Goal: Task Accomplishment & Management: Use online tool/utility

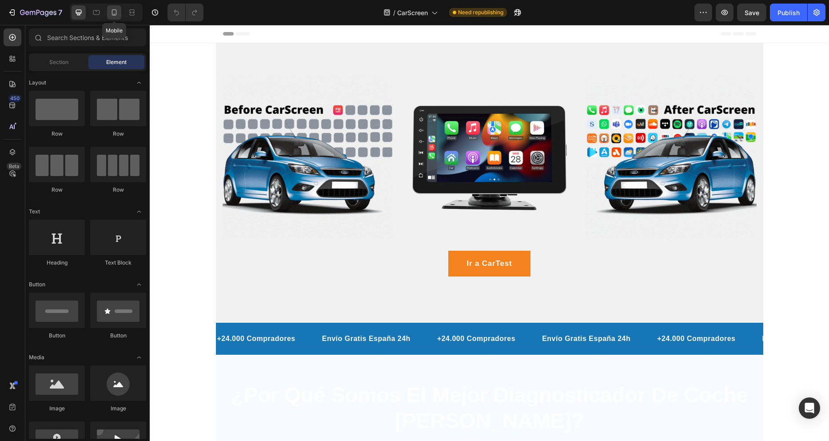
click at [116, 13] on icon at bounding box center [114, 12] width 5 height 6
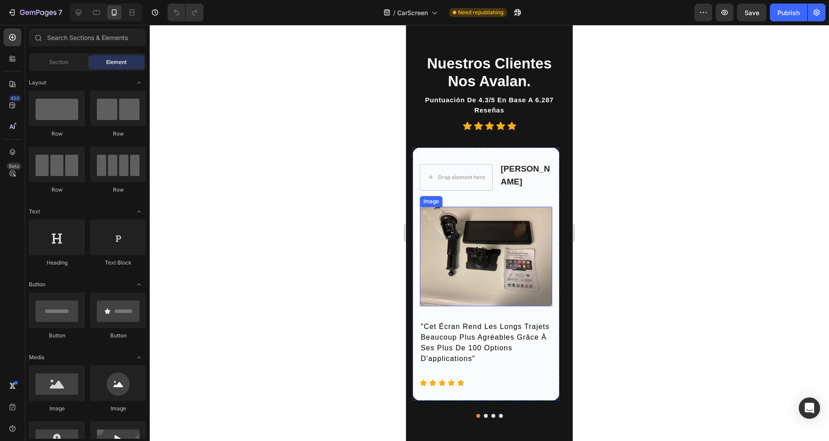
scroll to position [2177, 0]
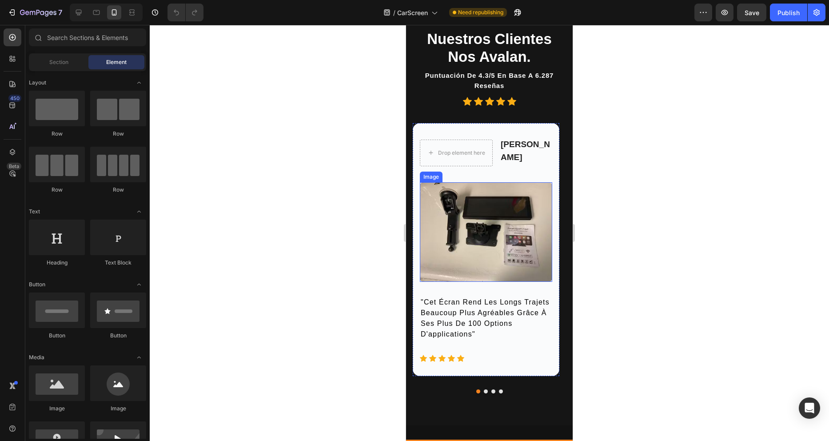
click at [482, 234] on img at bounding box center [486, 232] width 132 height 100
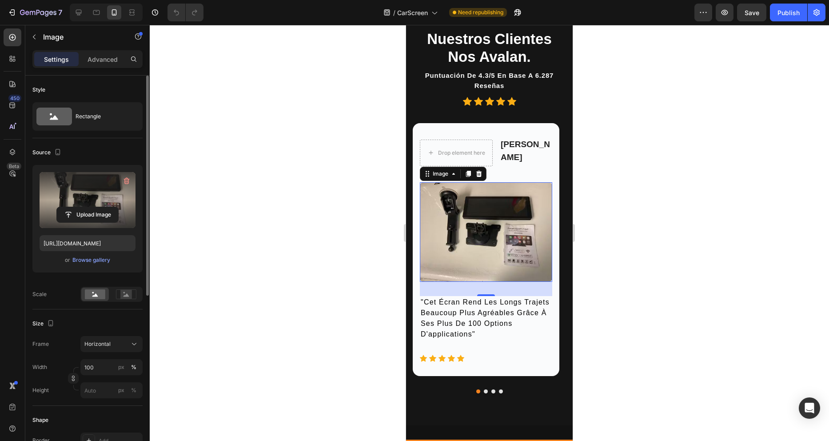
click at [74, 200] on label at bounding box center [88, 200] width 96 height 56
click at [74, 207] on input "file" at bounding box center [87, 214] width 61 height 15
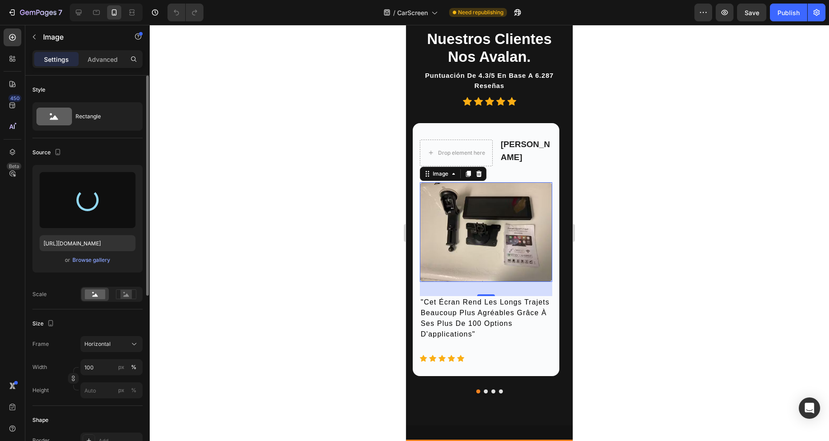
type input "[URL][DOMAIN_NAME]"
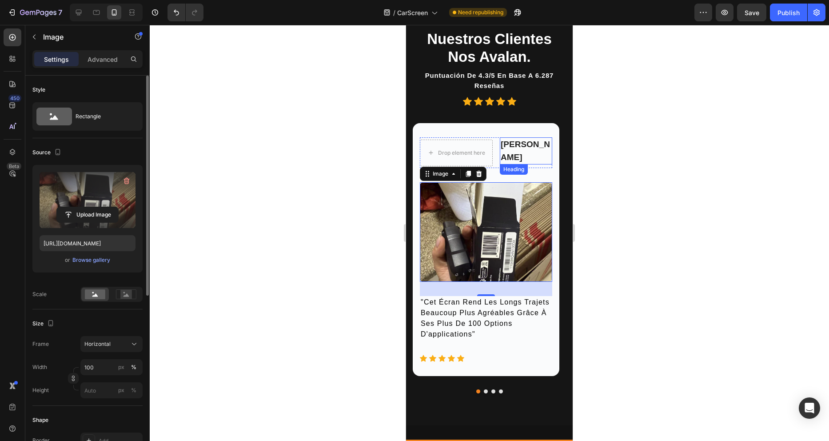
click at [518, 152] on p "[PERSON_NAME]" at bounding box center [526, 150] width 51 height 25
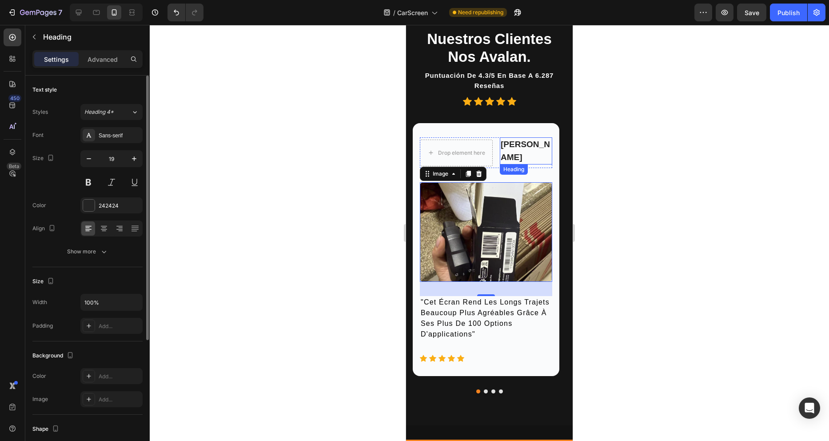
click at [518, 152] on p "[PERSON_NAME]" at bounding box center [526, 150] width 51 height 25
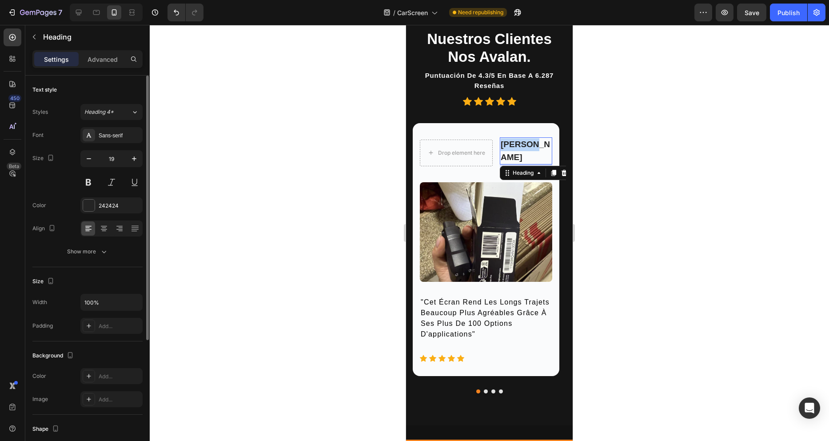
click at [518, 152] on p "[PERSON_NAME]" at bounding box center [526, 150] width 51 height 25
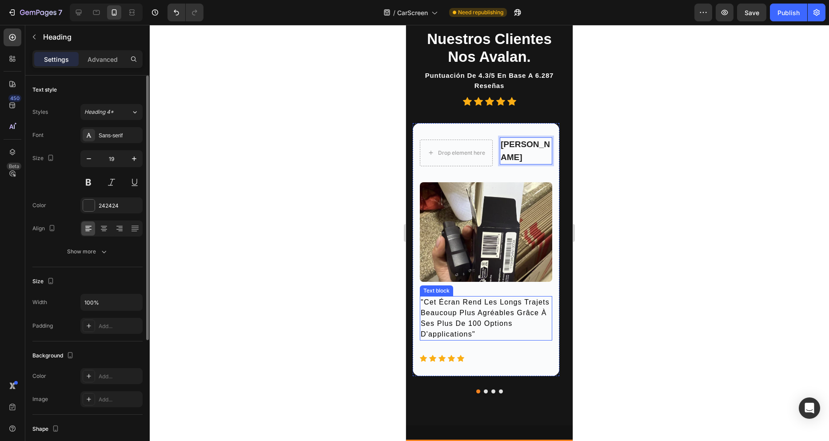
click at [494, 310] on p ""cet écran rend les longs trajets beaucoup plus agréables grâce à ses plus de 1…" at bounding box center [486, 318] width 131 height 43
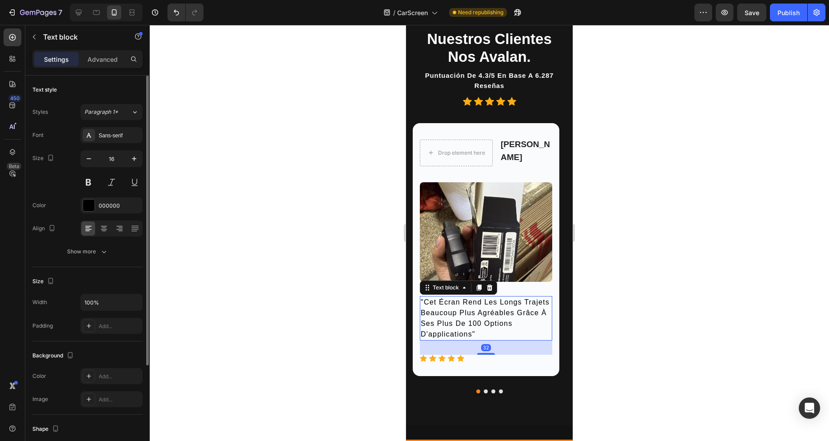
click at [494, 310] on p ""cet écran rend les longs trajets beaucoup plus agréables grâce à ses plus de 1…" at bounding box center [486, 318] width 131 height 43
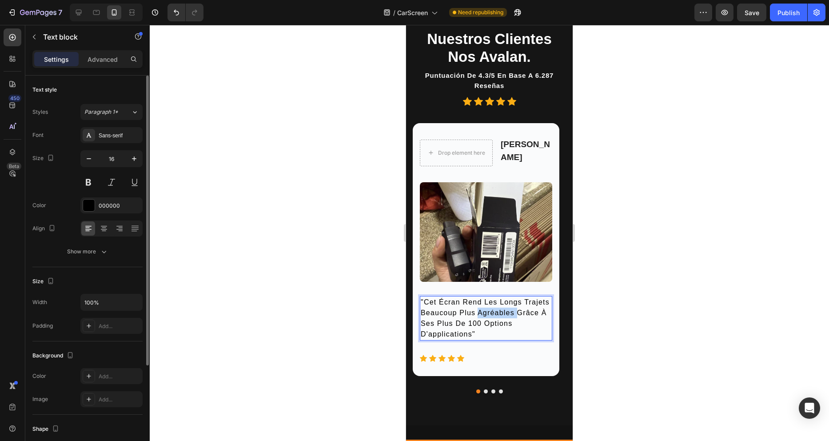
click at [494, 310] on p ""cet écran rend les longs trajets beaucoup plus agréables grâce à ses plus de 1…" at bounding box center [486, 318] width 131 height 43
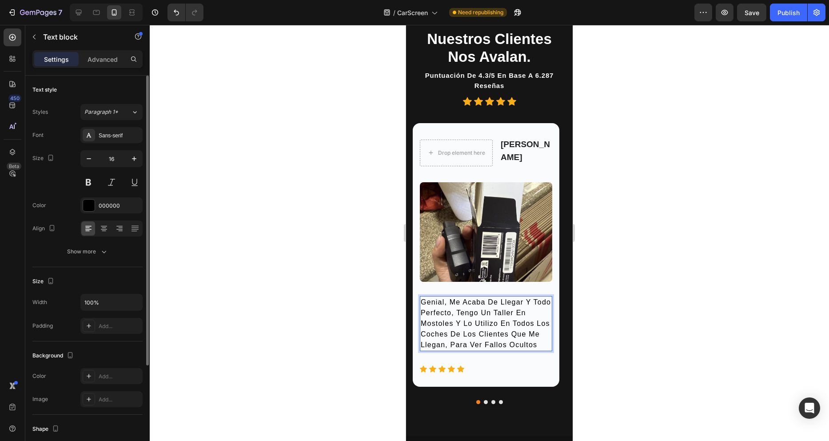
click at [664, 244] on div at bounding box center [489, 233] width 679 height 416
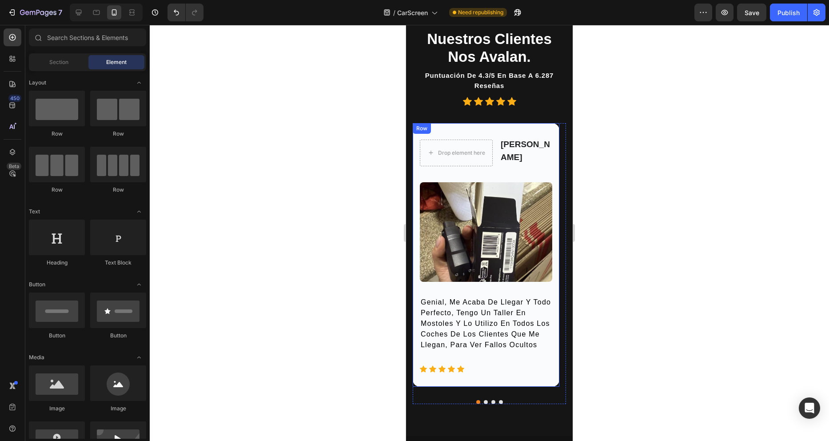
click at [520, 365] on div "Icon Icon Icon Icon Icon" at bounding box center [486, 368] width 132 height 7
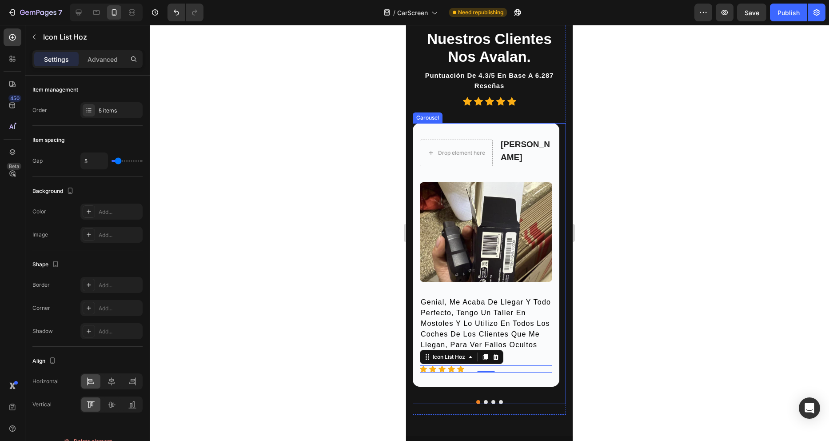
click at [484, 400] on button "Dot" at bounding box center [486, 402] width 4 height 4
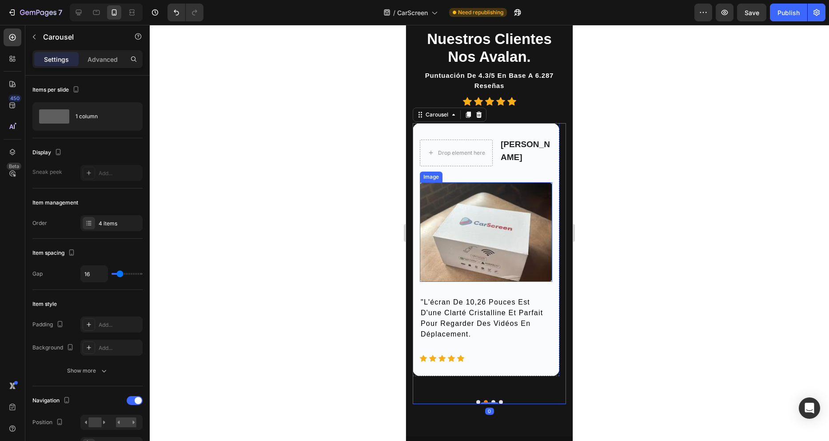
click at [505, 223] on img at bounding box center [486, 232] width 132 height 100
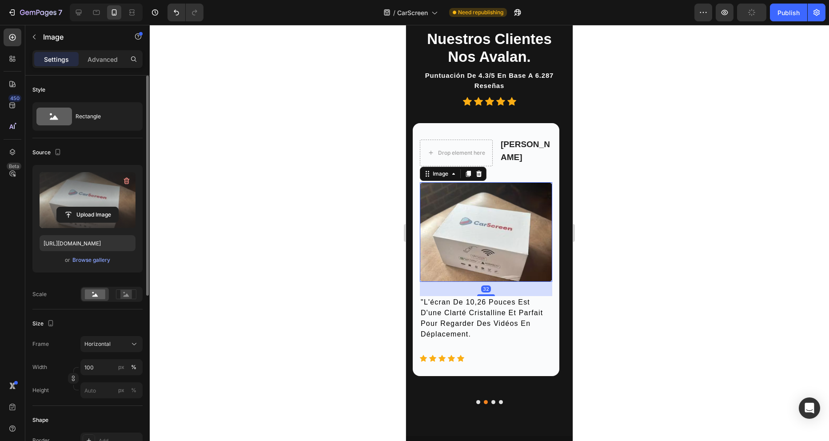
click at [100, 196] on label at bounding box center [88, 200] width 96 height 56
click at [100, 207] on input "file" at bounding box center [87, 214] width 61 height 15
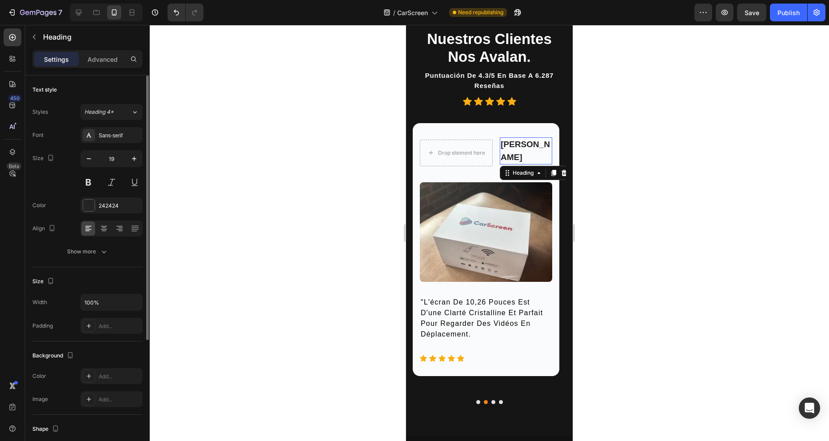
click at [525, 150] on p "[PERSON_NAME]" at bounding box center [526, 150] width 51 height 25
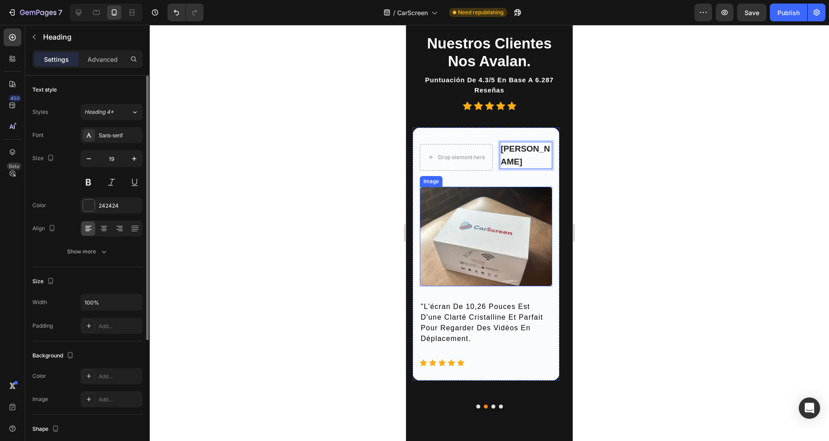
click at [505, 260] on img at bounding box center [486, 237] width 132 height 100
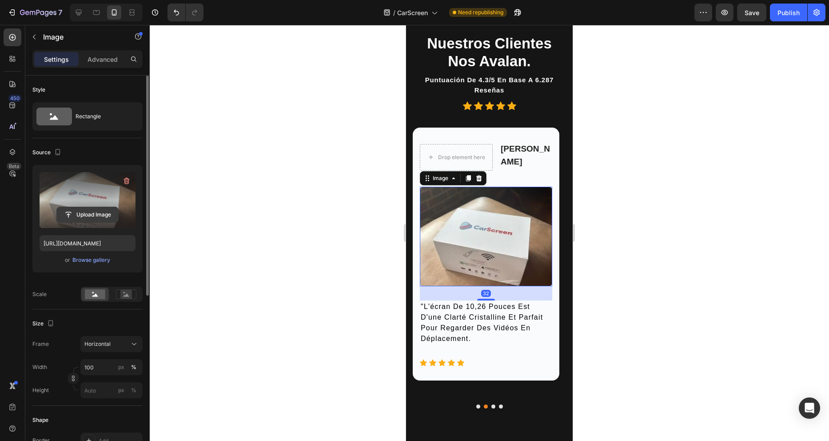
click at [100, 208] on input "file" at bounding box center [87, 214] width 61 height 15
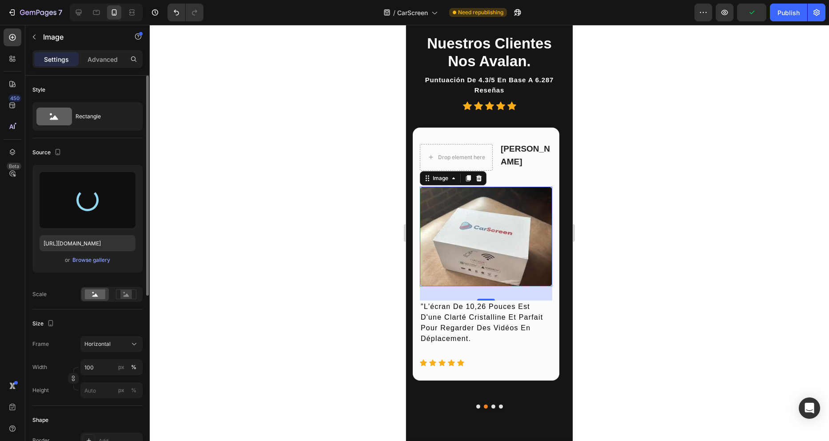
type input "[URL][DOMAIN_NAME]"
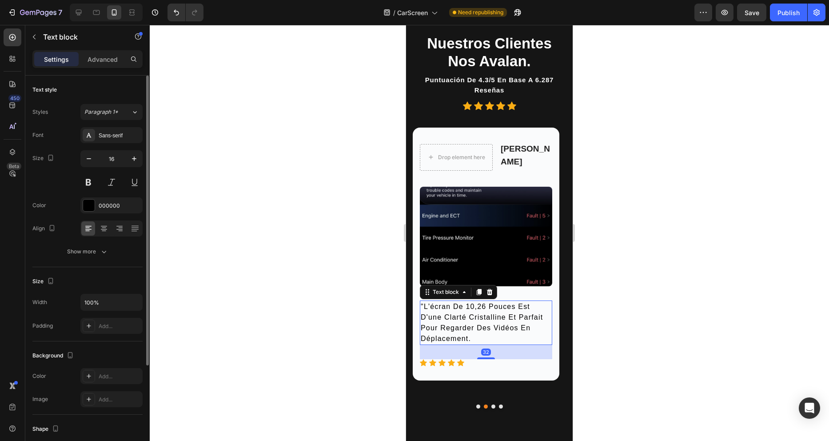
click at [466, 325] on p ""l'écran de 10,26 pouces est d'une clarté cristalline et parfait pour regarder …" at bounding box center [486, 322] width 131 height 43
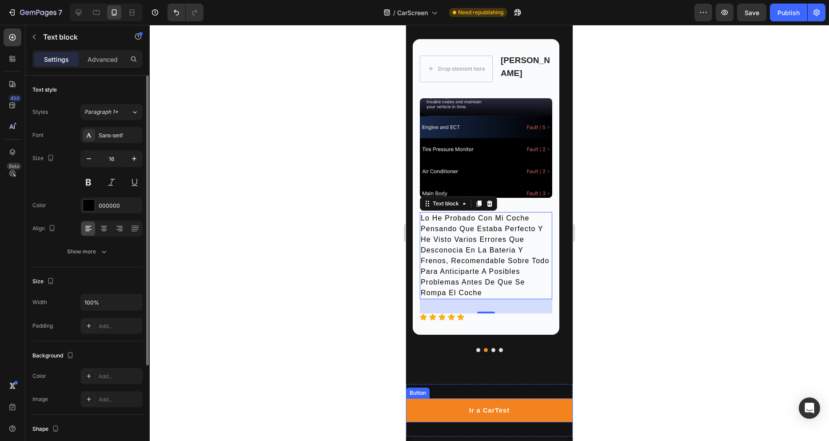
scroll to position [2261, 0]
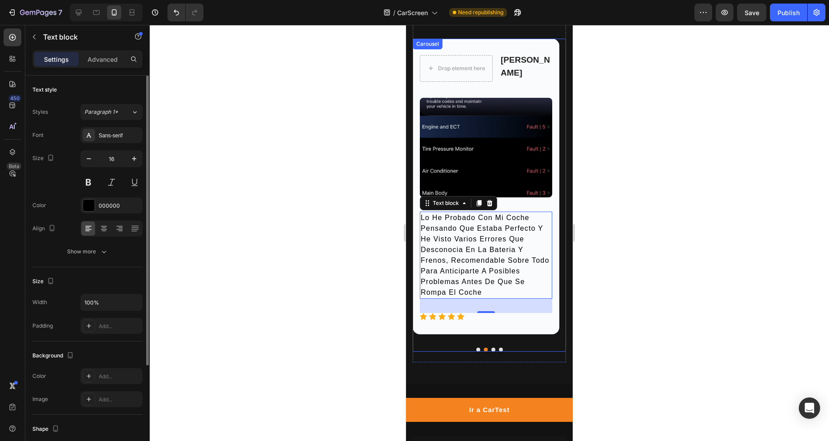
click at [491, 349] on button "Dot" at bounding box center [493, 349] width 4 height 4
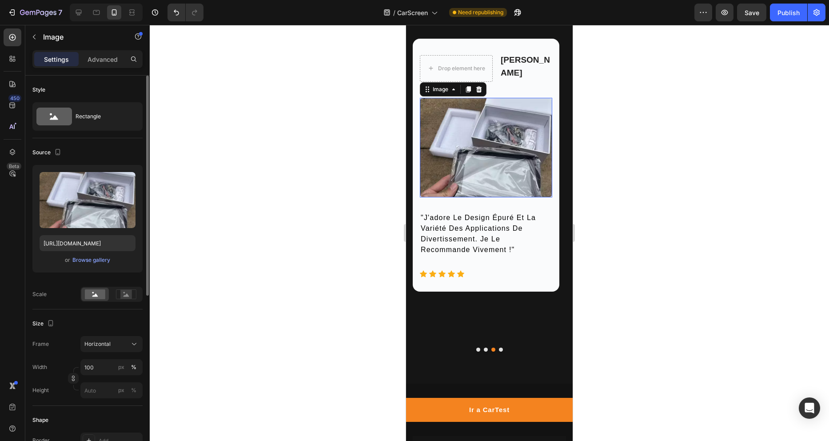
click at [473, 120] on img at bounding box center [486, 148] width 132 height 100
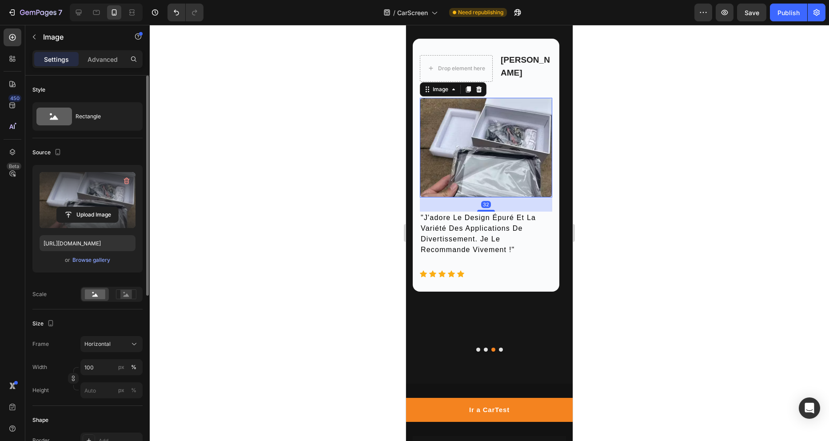
click at [88, 203] on label at bounding box center [88, 200] width 96 height 56
click at [88, 207] on input "file" at bounding box center [87, 214] width 61 height 15
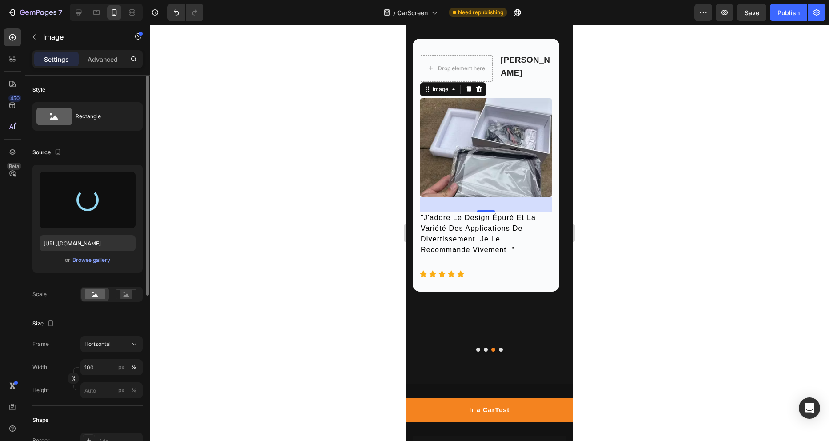
type input "[URL][DOMAIN_NAME]"
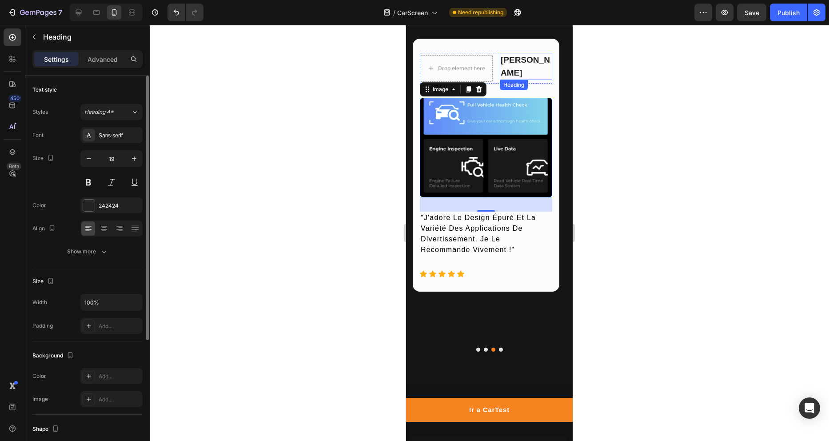
click at [518, 64] on p "[PERSON_NAME]" at bounding box center [526, 66] width 51 height 25
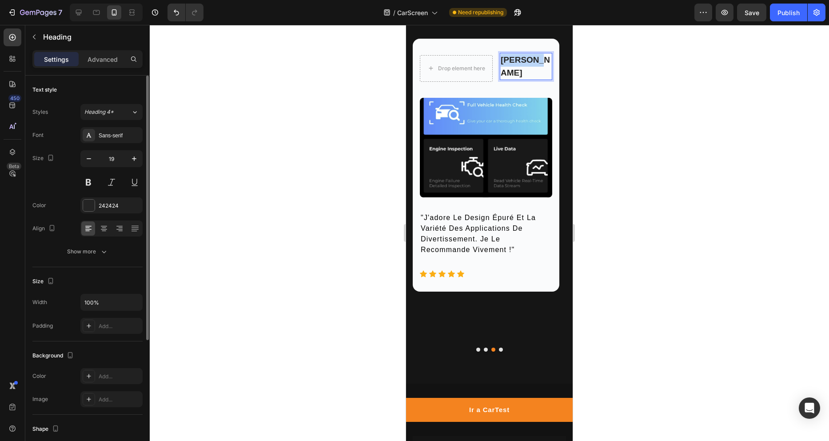
click at [518, 64] on p "[PERSON_NAME]" at bounding box center [526, 66] width 51 height 25
click at [471, 231] on p ""j'adore le design épuré et la variété des applications de divertissement. je l…" at bounding box center [486, 233] width 131 height 43
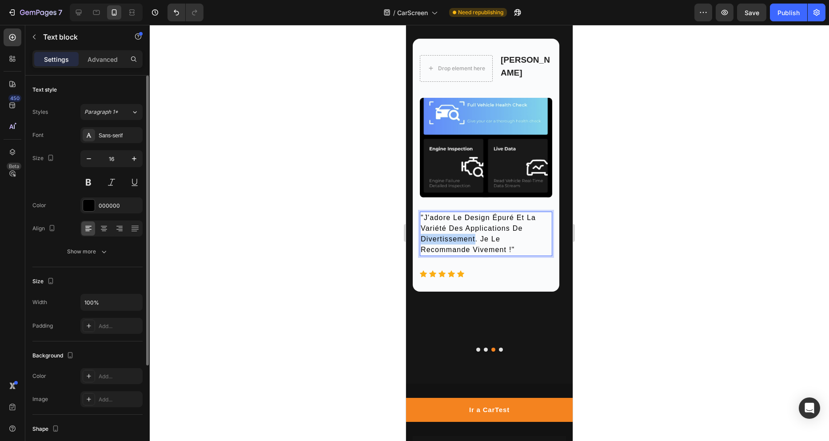
click at [471, 231] on p ""j'adore le design épuré et la variété des applications de divertissement. je l…" at bounding box center [486, 233] width 131 height 43
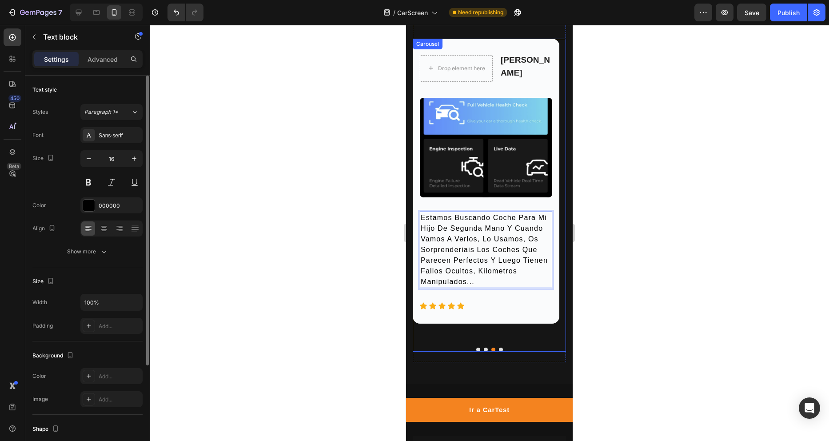
click at [499, 350] on button "Dot" at bounding box center [501, 349] width 4 height 4
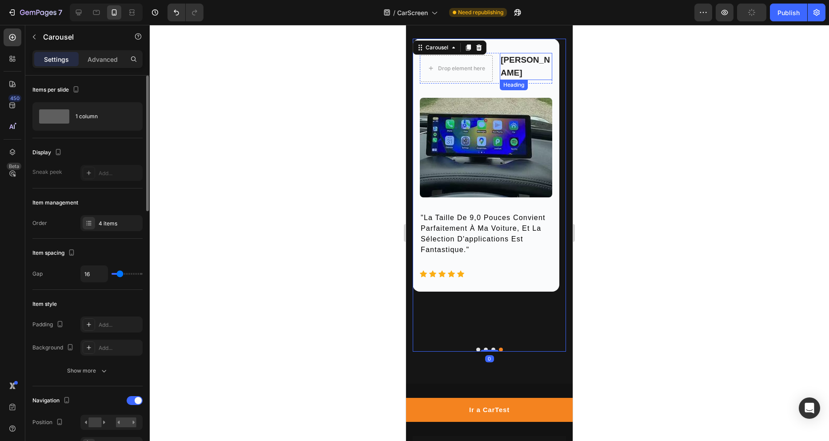
click at [528, 65] on p "[PERSON_NAME]" at bounding box center [526, 66] width 51 height 25
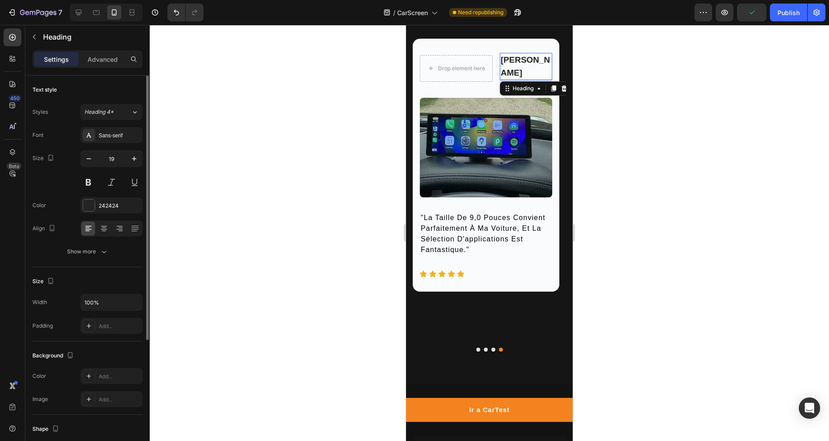
click at [528, 65] on p "[PERSON_NAME]" at bounding box center [526, 66] width 51 height 25
click at [502, 144] on img at bounding box center [486, 148] width 132 height 100
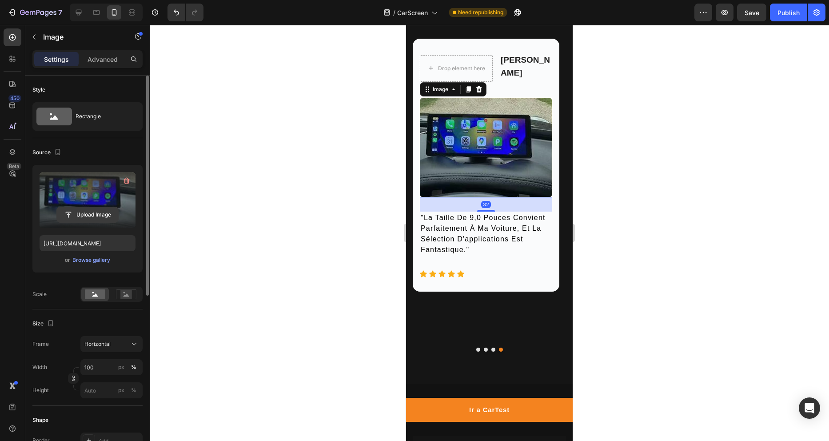
click at [94, 211] on input "file" at bounding box center [87, 214] width 61 height 15
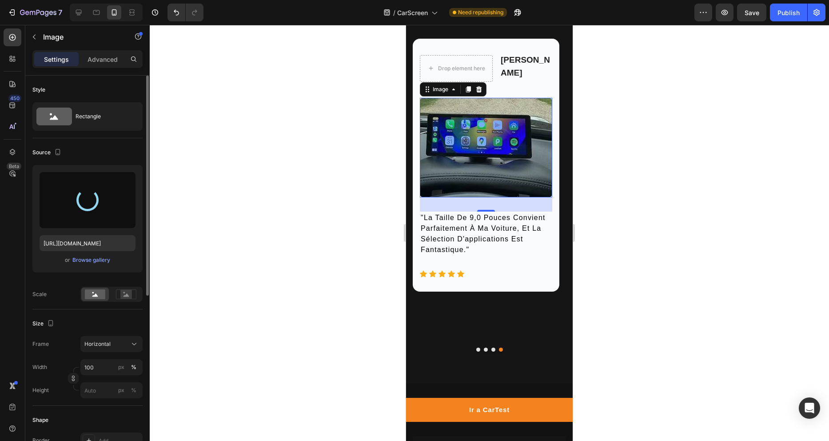
type input "[URL][DOMAIN_NAME]"
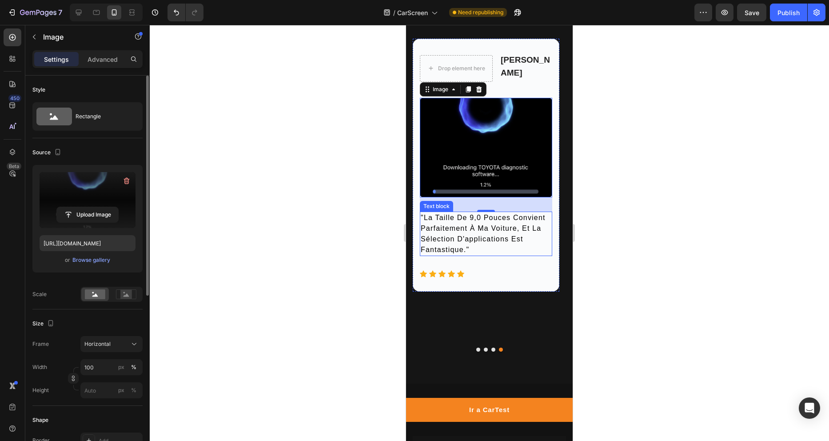
click at [479, 220] on p ""la taille de 9,0 pouces convient parfaitement à ma voiture, et la sélection d'…" at bounding box center [486, 233] width 131 height 43
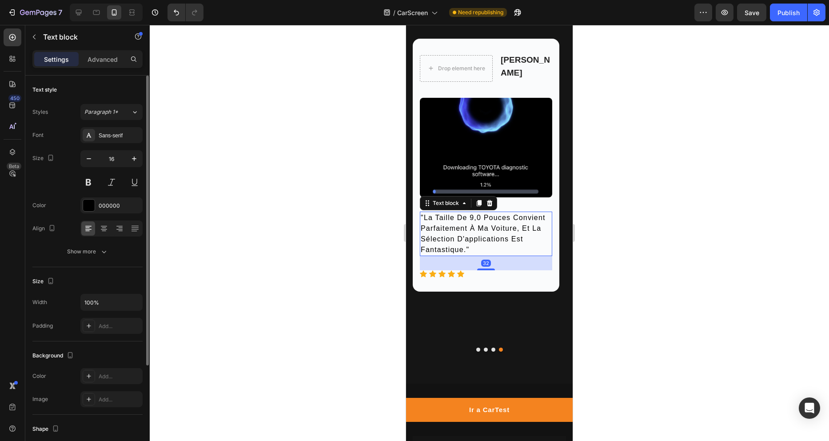
click at [479, 220] on p ""la taille de 9,0 pouces convient parfaitement à ma voiture, et la sélection d'…" at bounding box center [486, 233] width 131 height 43
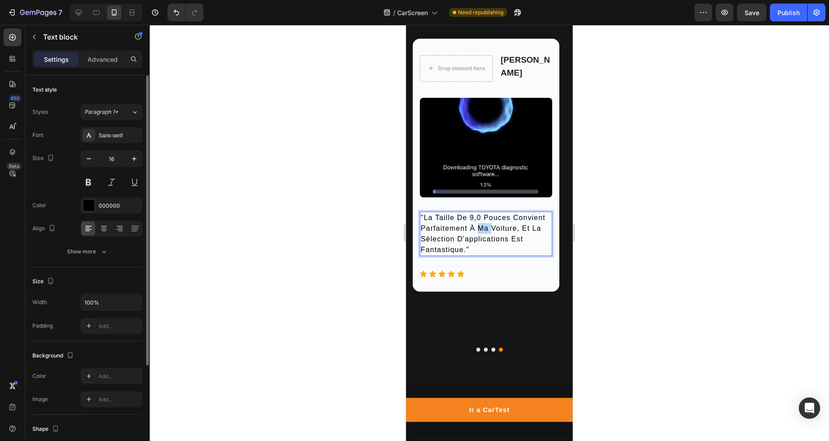
click at [479, 220] on p ""la taille de 9,0 pouces convient parfaitement à ma voiture, et la sélection d'…" at bounding box center [486, 233] width 131 height 43
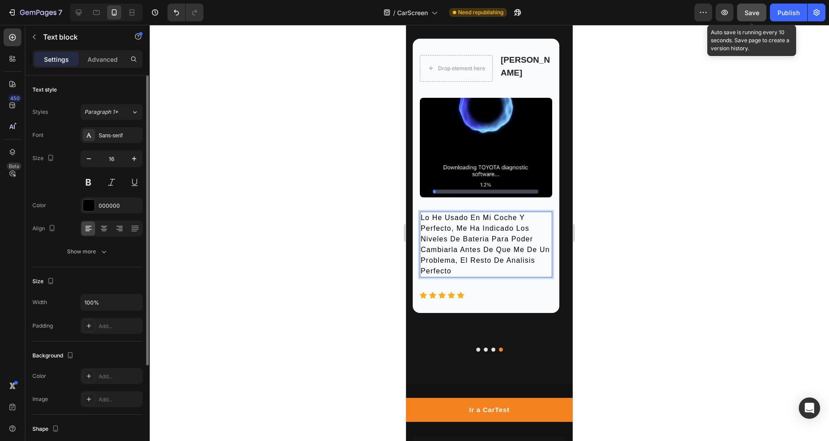
click at [755, 12] on span "Save" at bounding box center [752, 13] width 15 height 8
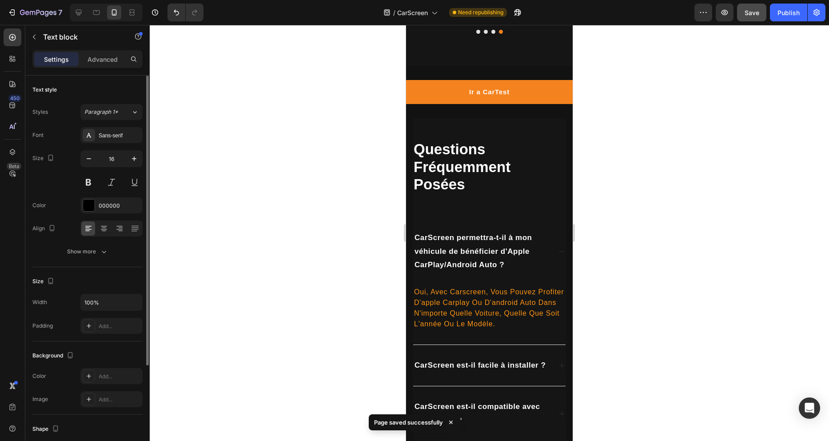
scroll to position [2584, 0]
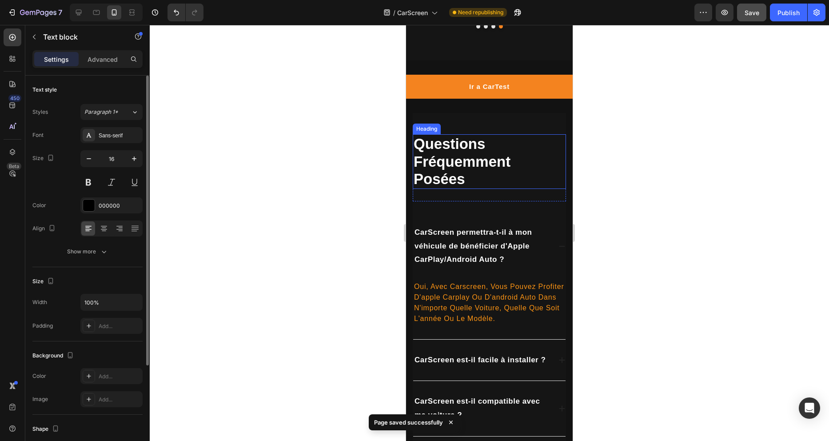
click at [479, 170] on h2 "questions fréquemment posées" at bounding box center [489, 161] width 153 height 55
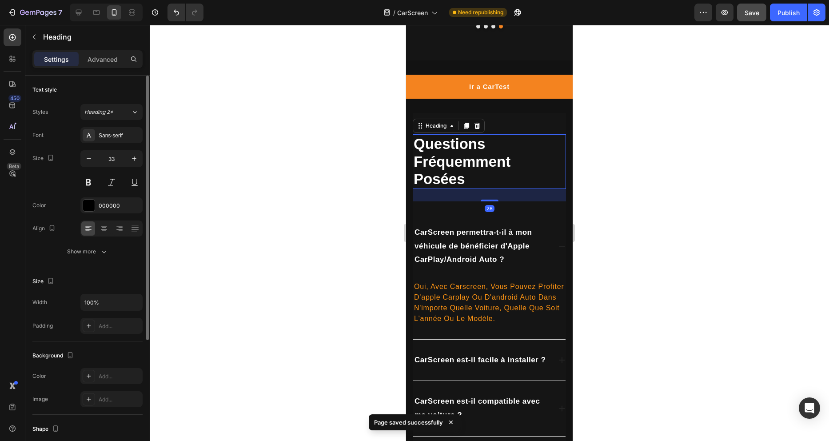
click at [479, 170] on h2 "questions fréquemment posées" at bounding box center [489, 161] width 153 height 55
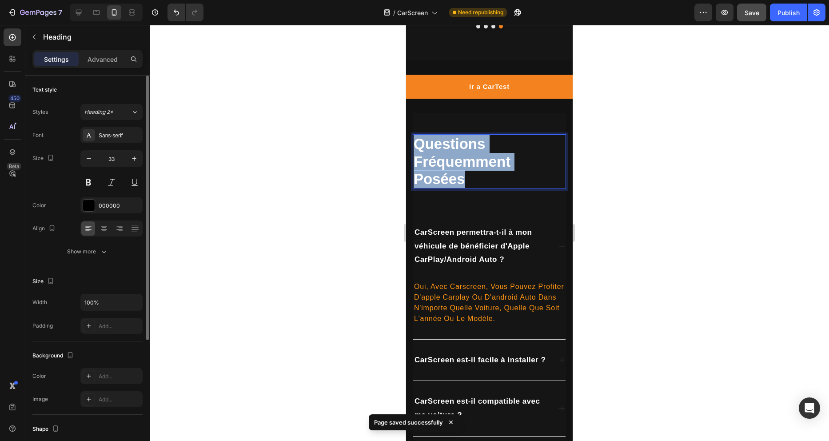
click at [479, 170] on p "questions fréquemment posées" at bounding box center [489, 161] width 151 height 53
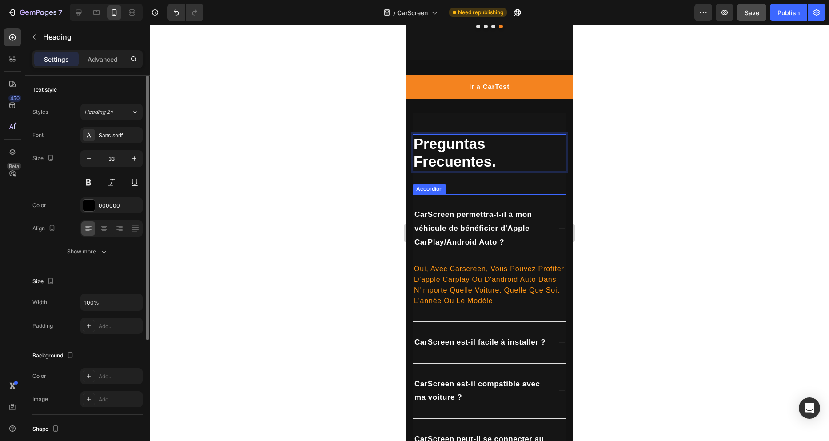
click at [468, 235] on p "CarScreen permettra-t-il à mon véhicule de bénéficier d'Apple CarPlay/Android A…" at bounding box center [483, 228] width 136 height 41
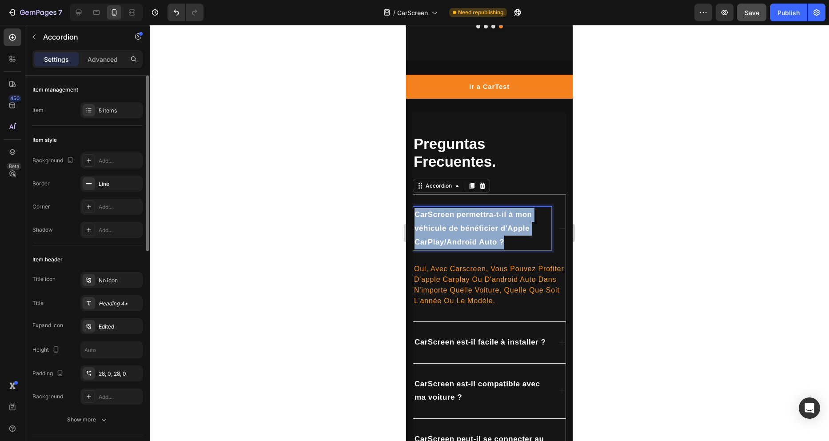
click at [468, 235] on p "CarScreen permettra-t-il à mon véhicule de bénéficier d'Apple CarPlay/Android A…" at bounding box center [483, 228] width 136 height 41
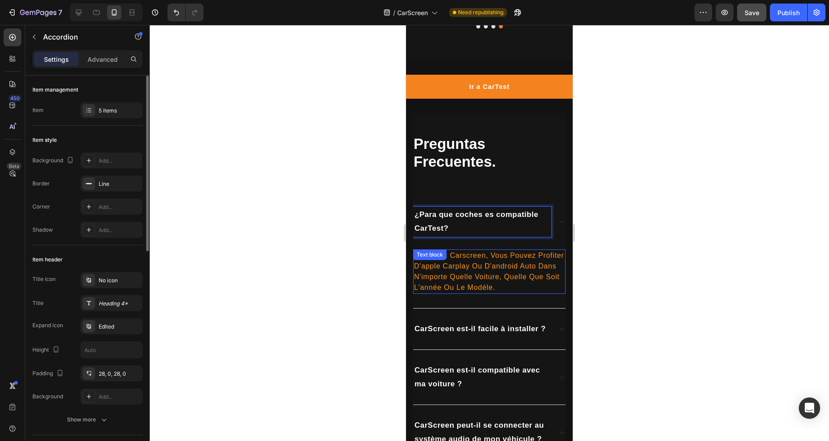
click at [476, 266] on span "oui, avec carscreen, vous pouvez profiter d'apple carplay ou d'android auto dan…" at bounding box center [489, 271] width 150 height 40
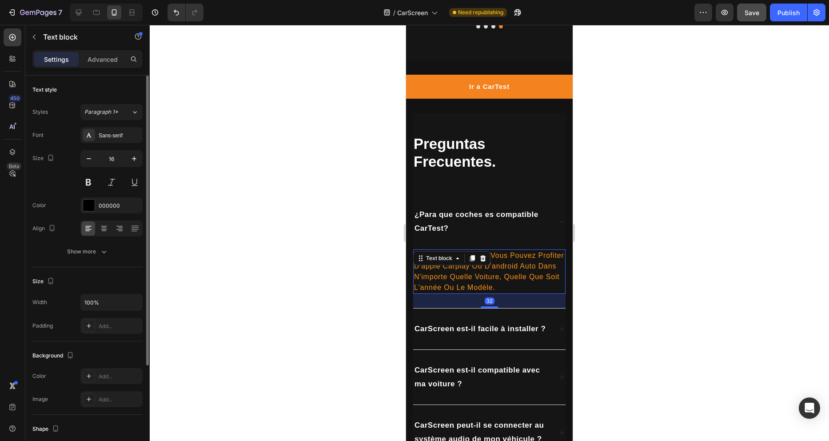
click at [476, 266] on span "oui, avec carscreen, vous pouvez profiter d'apple carplay ou d'android auto dan…" at bounding box center [489, 271] width 150 height 40
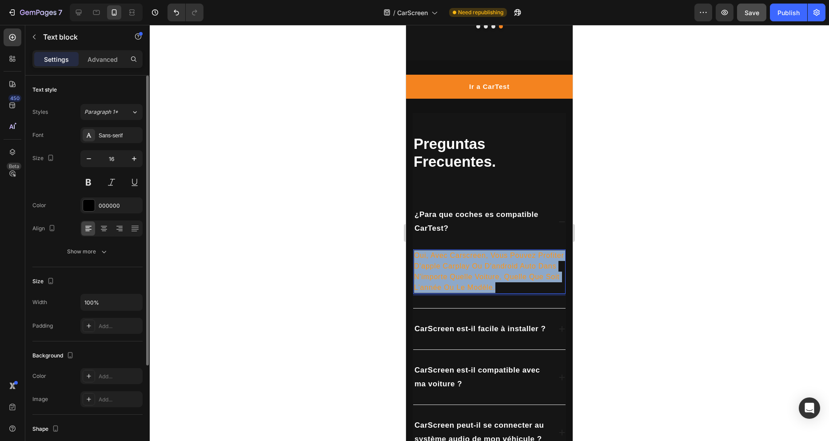
click at [476, 266] on span "oui, avec carscreen, vous pouvez profiter d'apple carplay ou d'android auto dan…" at bounding box center [489, 271] width 150 height 40
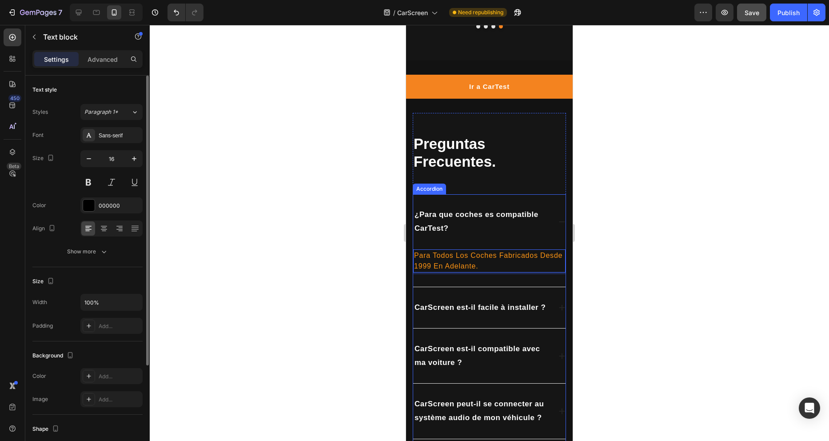
click at [473, 310] on span "CarScreen est-il facile à installer ?" at bounding box center [480, 307] width 131 height 8
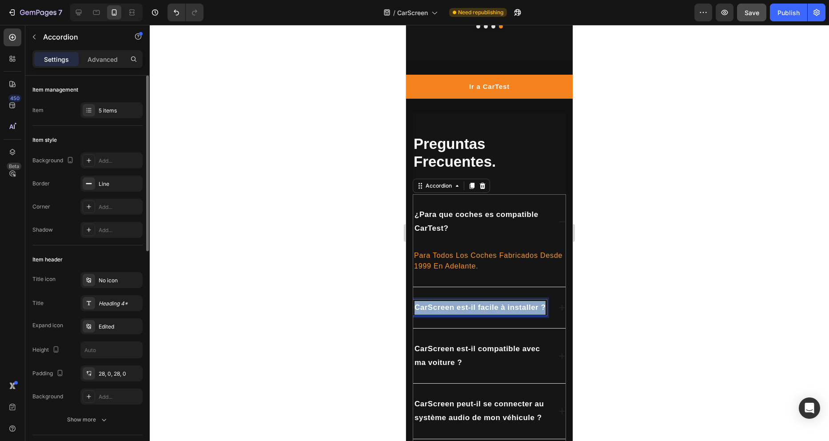
click at [473, 310] on span "CarScreen est-il facile à installer ?" at bounding box center [480, 307] width 131 height 8
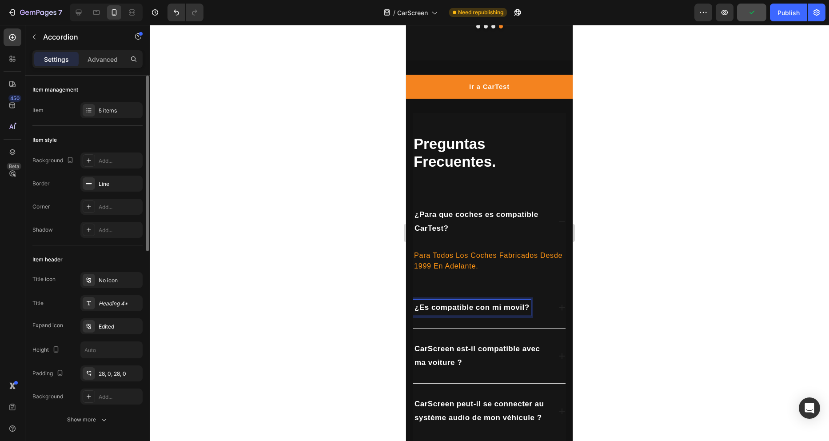
click at [558, 308] on icon at bounding box center [561, 307] width 7 height 7
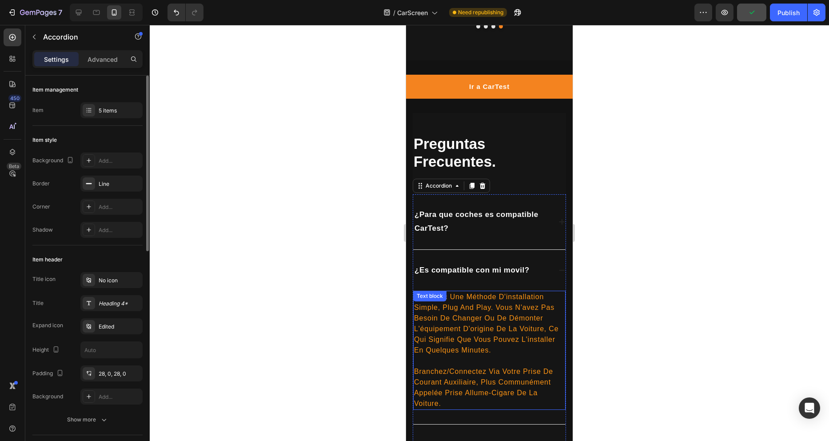
click at [472, 318] on span "oui, avec une méthode d'installation simple, plug and play. vous n'avez pas bes…" at bounding box center [486, 323] width 144 height 61
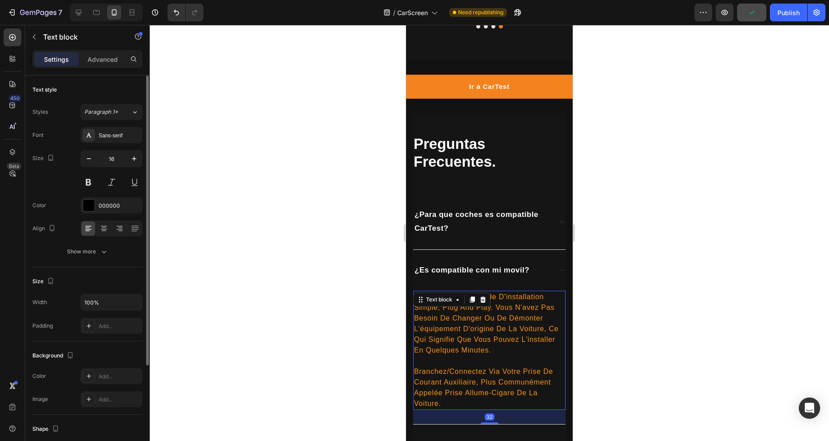
click at [472, 318] on span "oui, avec une méthode d'installation simple, plug and play. vous n'avez pas bes…" at bounding box center [486, 323] width 144 height 61
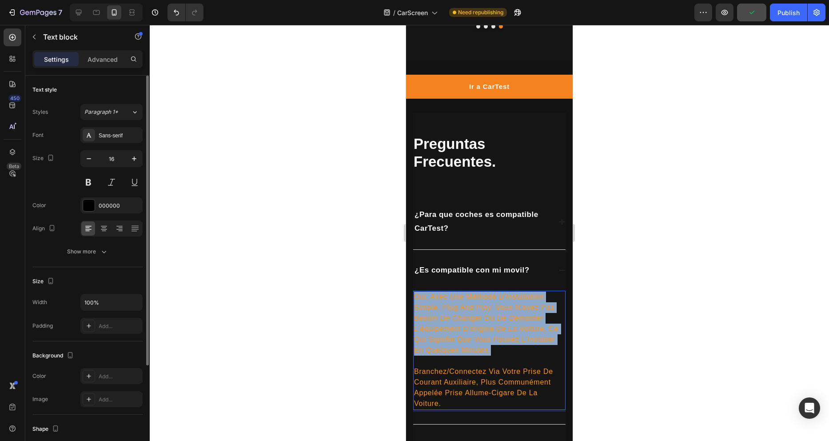
click at [472, 318] on span "oui, avec une méthode d'installation simple, plug and play. vous n'avez pas bes…" at bounding box center [486, 323] width 144 height 61
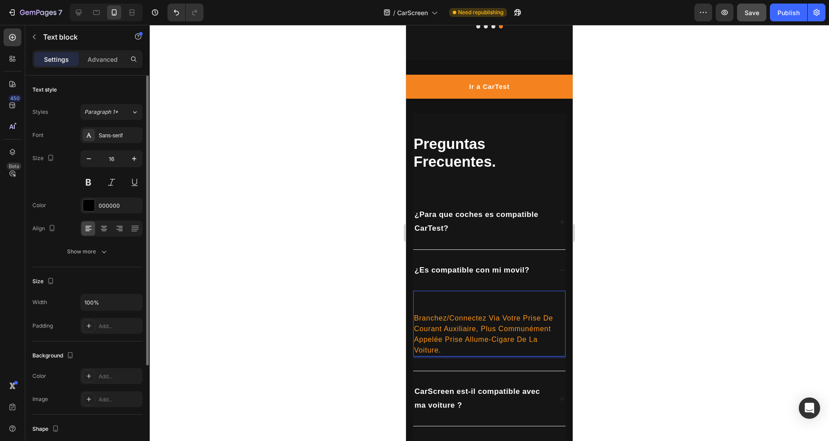
click at [471, 328] on span "branchez/connectez via votre prise de courant auxiliaire, plus communément appe…" at bounding box center [483, 334] width 139 height 40
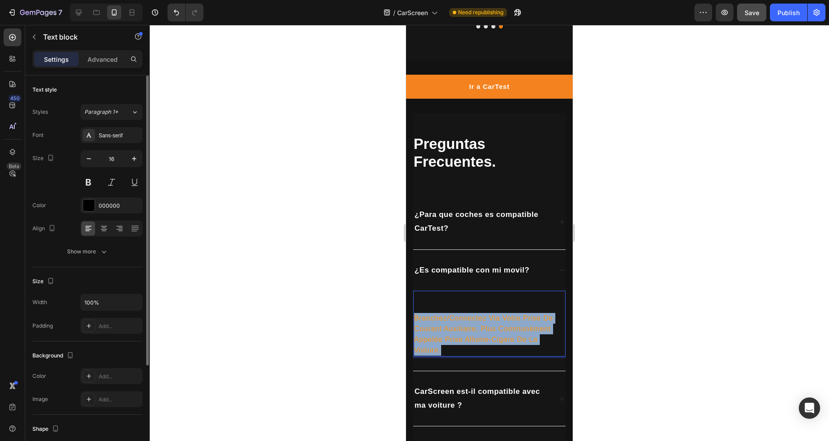
click at [471, 328] on span "branchez/connectez via votre prise de courant auxiliaire, plus communément appe…" at bounding box center [483, 334] width 139 height 40
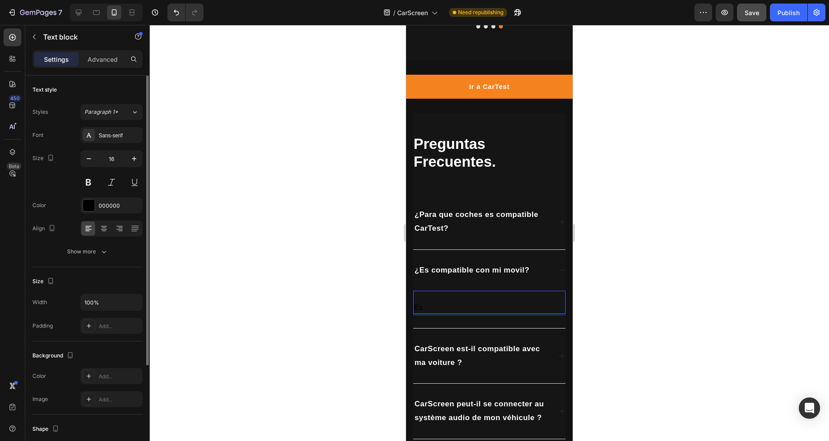
click at [455, 300] on p "Rich Text Editor. Editing area: main" at bounding box center [489, 296] width 151 height 11
click at [449, 303] on p "Es" at bounding box center [489, 307] width 151 height 11
click at [441, 299] on p "e" at bounding box center [489, 296] width 151 height 11
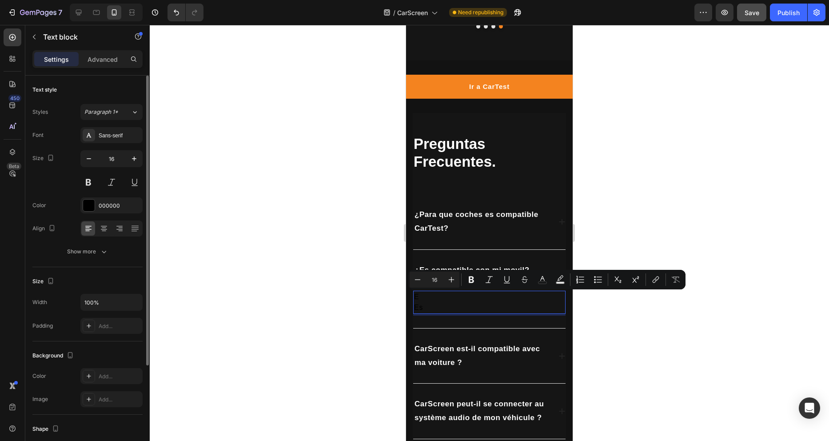
click at [438, 307] on p "Es" at bounding box center [489, 307] width 151 height 11
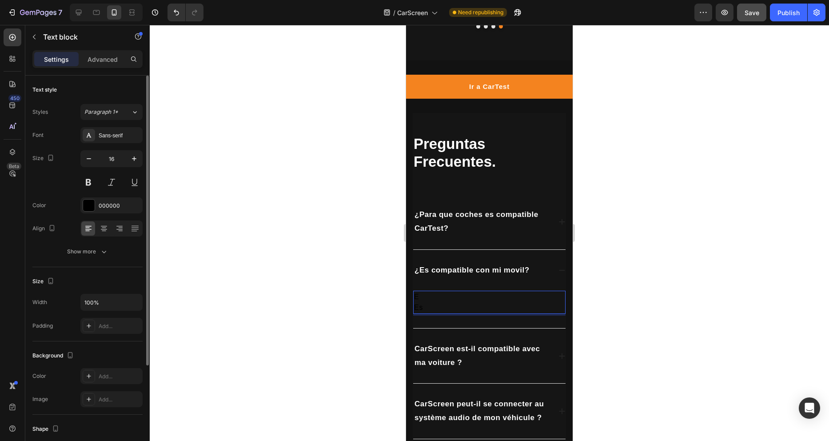
click at [438, 307] on p "Es" at bounding box center [489, 307] width 151 height 11
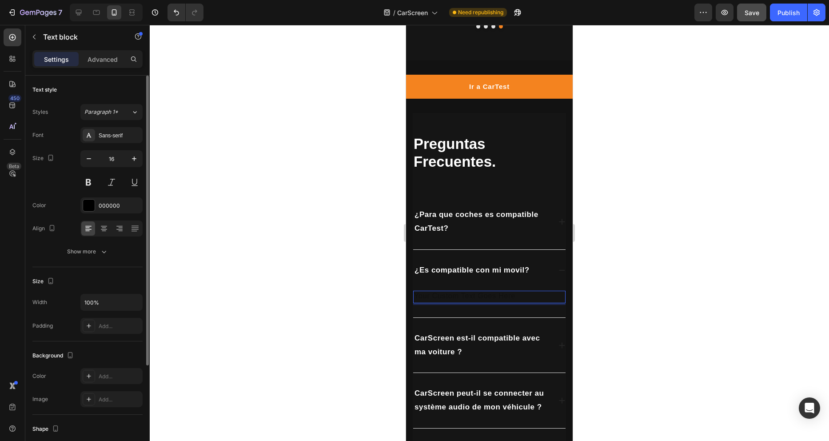
click at [436, 295] on div "Rich Text Editor. Editing area: main" at bounding box center [489, 297] width 152 height 12
click at [436, 295] on p "Es" at bounding box center [489, 296] width 151 height 11
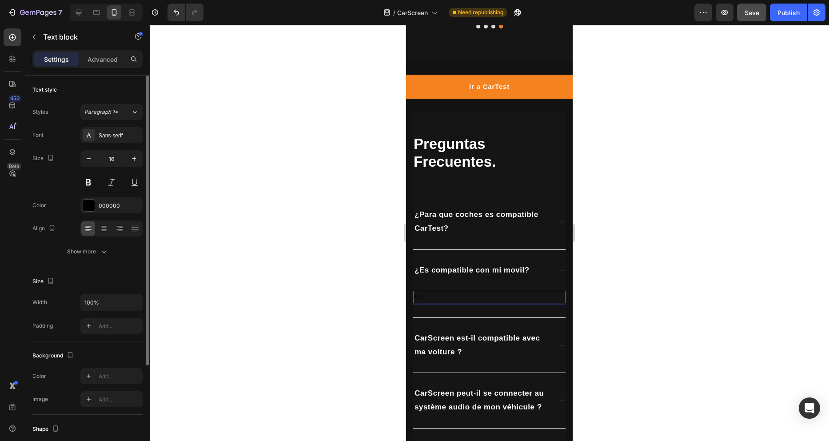
click at [436, 295] on p "Es" at bounding box center [489, 296] width 151 height 11
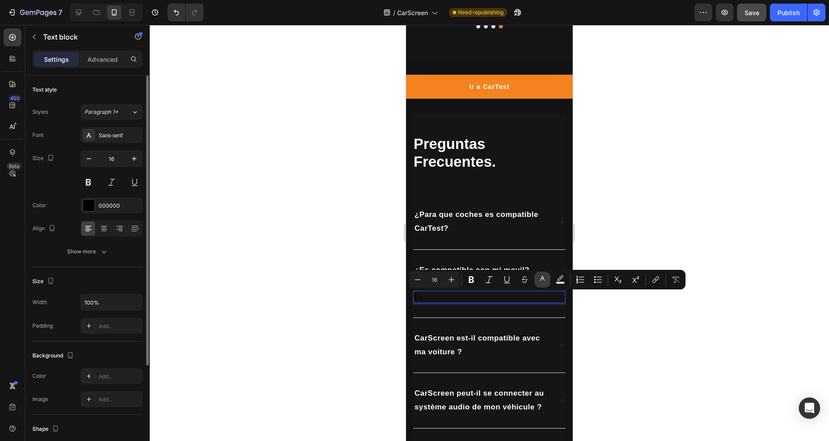
click at [542, 280] on icon "Editor contextual toolbar" at bounding box center [542, 279] width 9 height 9
type input "000000"
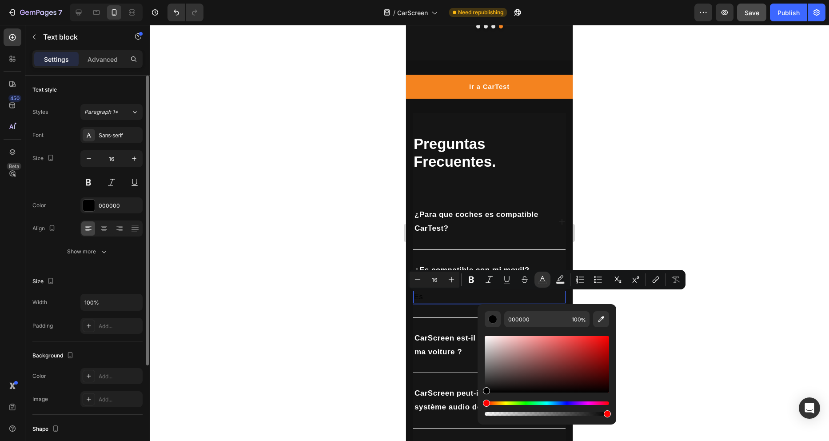
click at [494, 401] on div "Editor contextual toolbar" at bounding box center [547, 375] width 124 height 83
click at [497, 403] on div "Hue" at bounding box center [547, 403] width 124 height 4
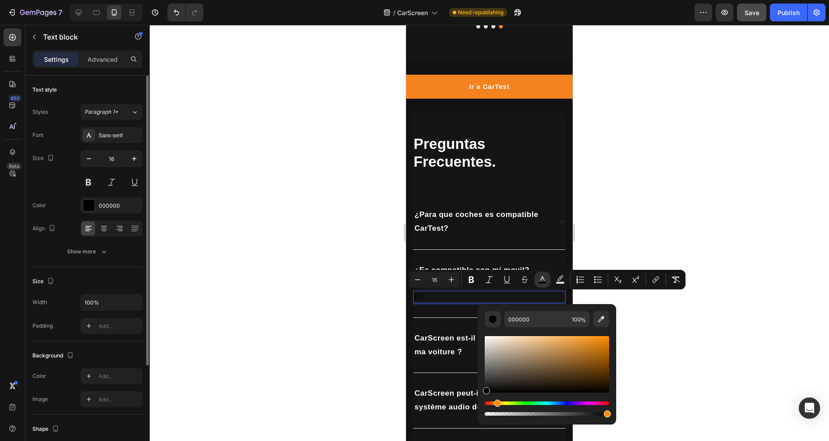
click at [497, 405] on div "Hue" at bounding box center [547, 403] width 124 height 4
type input "FF9B0F"
drag, startPoint x: 586, startPoint y: 350, endPoint x: 602, endPoint y: 335, distance: 22.3
click at [602, 336] on div "Editor contextual toolbar" at bounding box center [547, 364] width 124 height 56
click at [447, 297] on p "Es" at bounding box center [489, 296] width 151 height 11
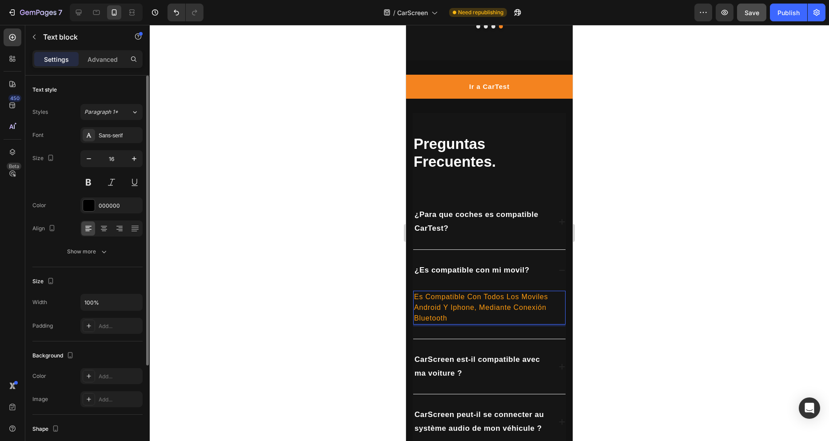
scroll to position [2629, 0]
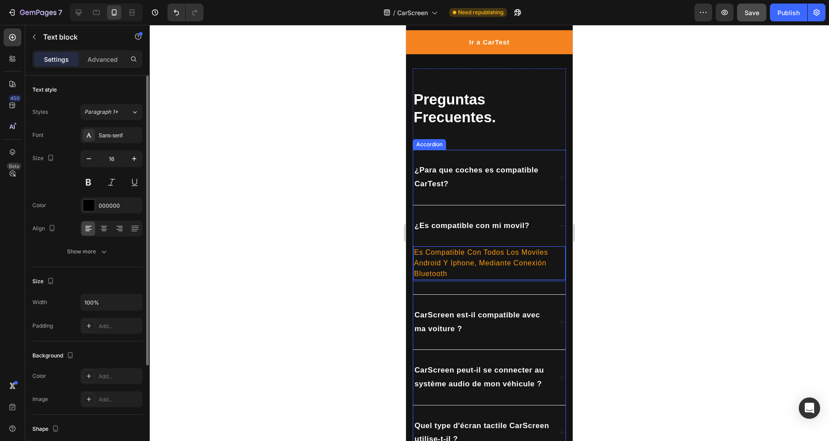
click at [446, 322] on p "CarScreen est-il compatible avec ma voiture ?" at bounding box center [483, 321] width 136 height 27
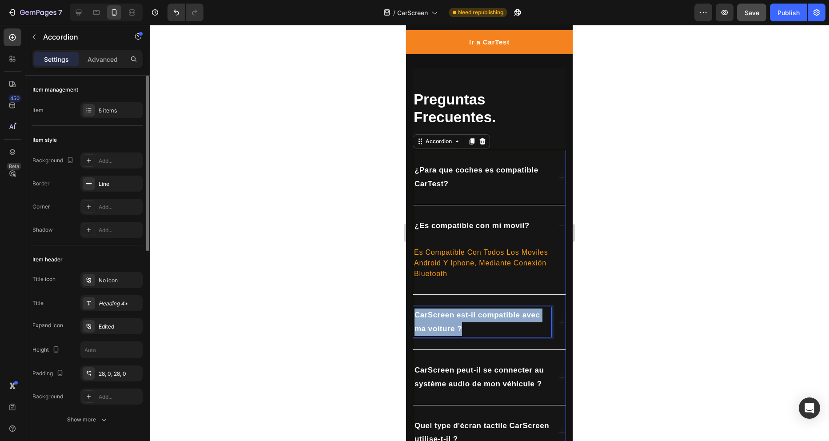
click at [446, 322] on p "CarScreen est-il compatible avec ma voiture ?" at bounding box center [483, 321] width 136 height 27
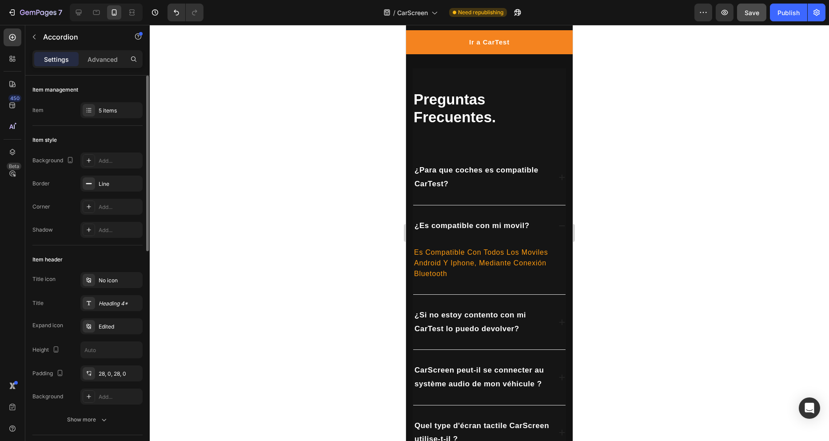
click at [559, 322] on icon at bounding box center [562, 322] width 6 height 6
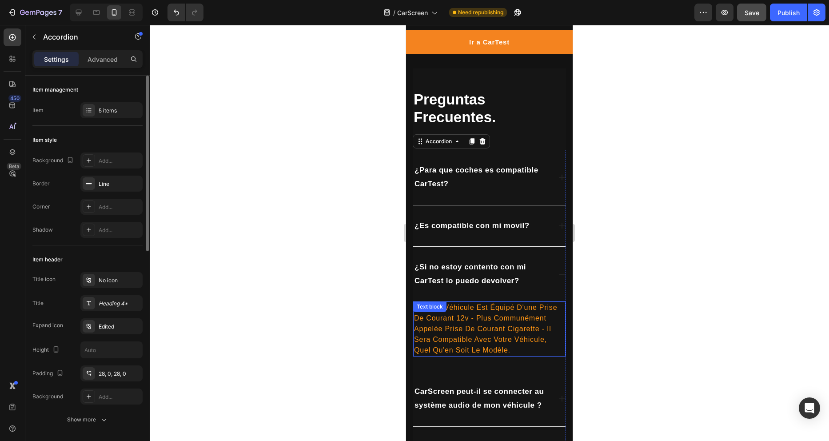
click at [473, 325] on span "si votre véhicule est équipé d'une prise de courant 12v - plus communément appe…" at bounding box center [485, 328] width 143 height 50
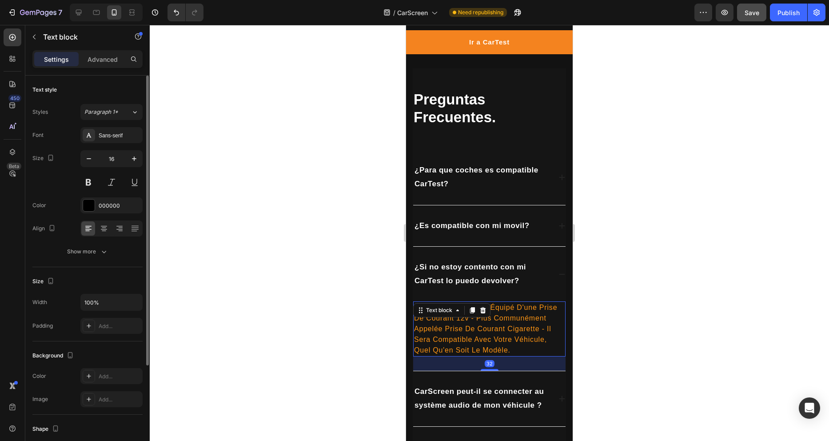
click at [473, 325] on span "si votre véhicule est équipé d'une prise de courant 12v - plus communément appe…" at bounding box center [485, 328] width 143 height 50
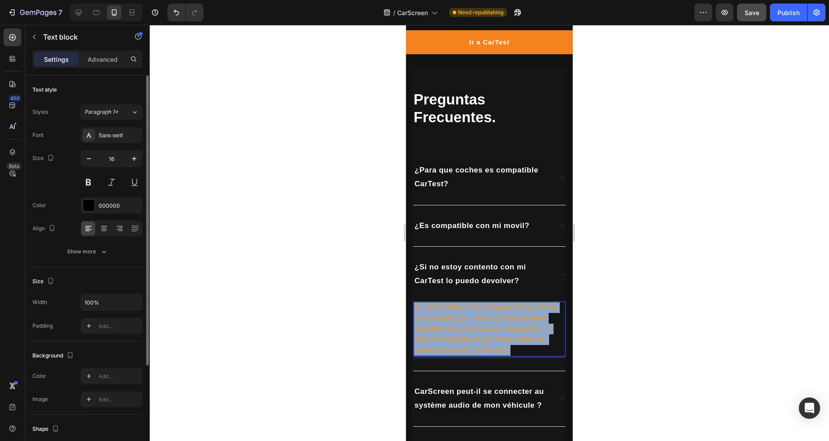
click at [473, 325] on span "si votre véhicule est équipé d'une prise de courant 12v - plus communément appe…" at bounding box center [485, 328] width 143 height 50
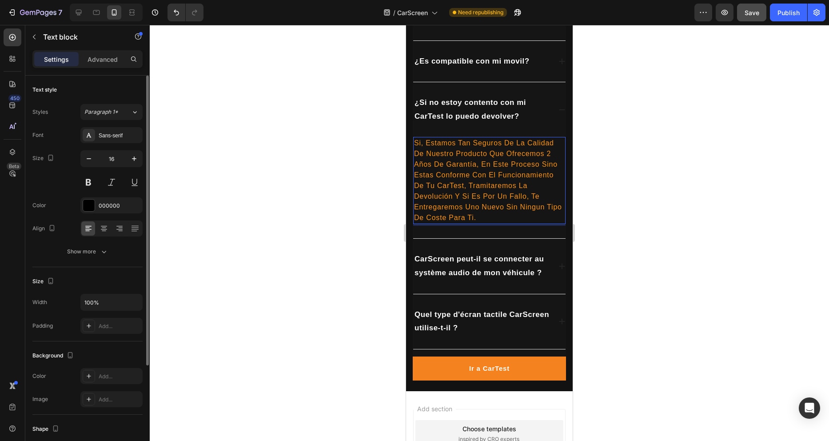
scroll to position [2807, 0]
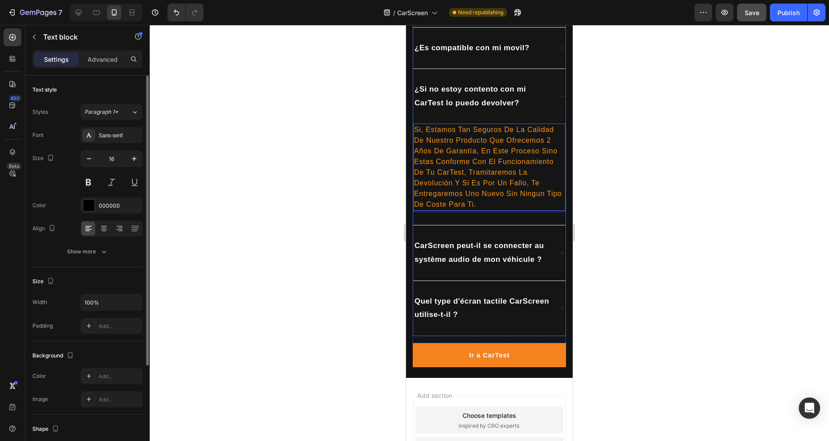
click at [529, 266] on p "CarScreen peut-il se connecter au système audio de mon véhicule ?" at bounding box center [483, 252] width 136 height 27
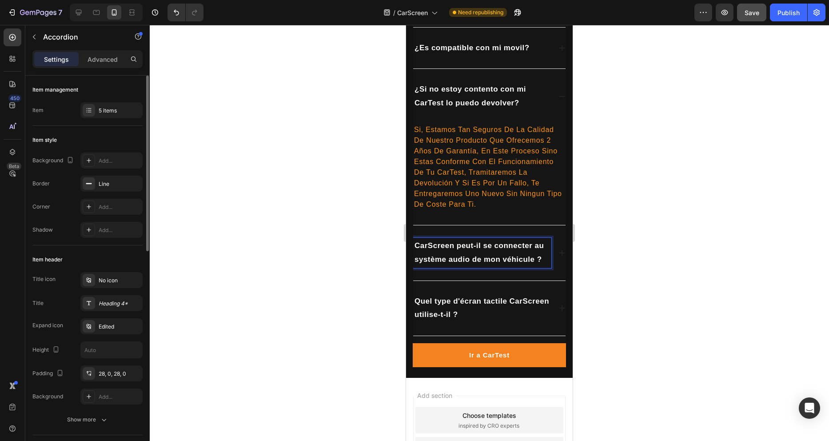
click at [529, 266] on p "CarScreen peut-il se connecter au système audio de mon véhicule ?" at bounding box center [483, 252] width 136 height 27
click at [558, 251] on icon at bounding box center [561, 252] width 7 height 7
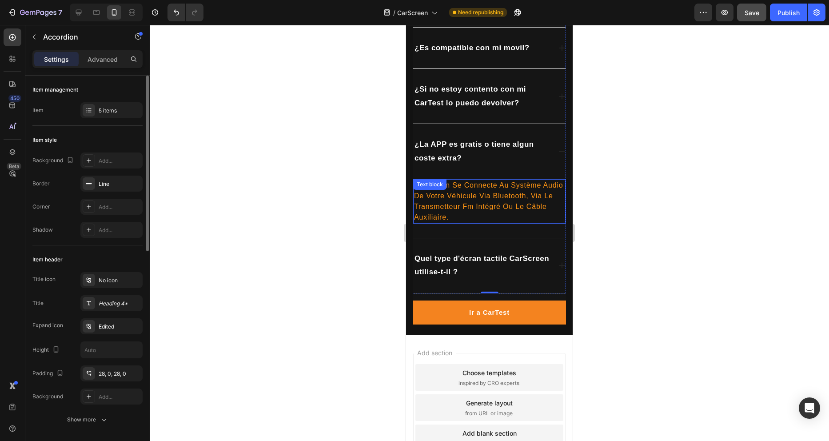
click at [475, 195] on span "carscreen se connecte au système audio de votre véhicule via bluetooth, via le …" at bounding box center [488, 201] width 149 height 40
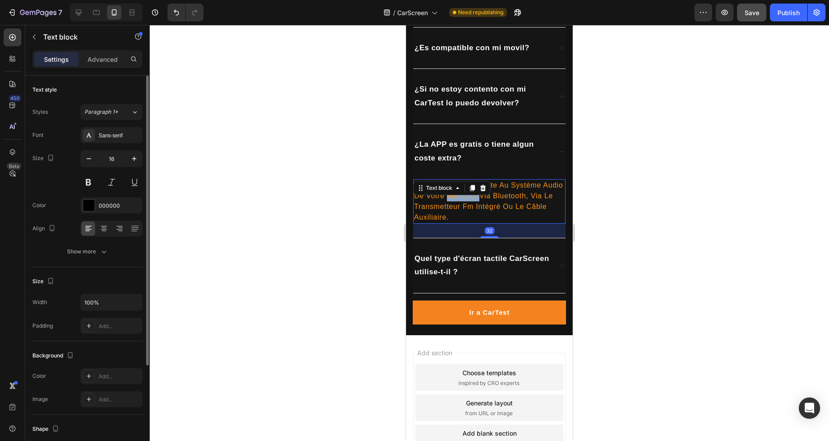
click at [475, 195] on span "carscreen se connecte au système audio de votre véhicule via bluetooth, via le …" at bounding box center [488, 201] width 149 height 40
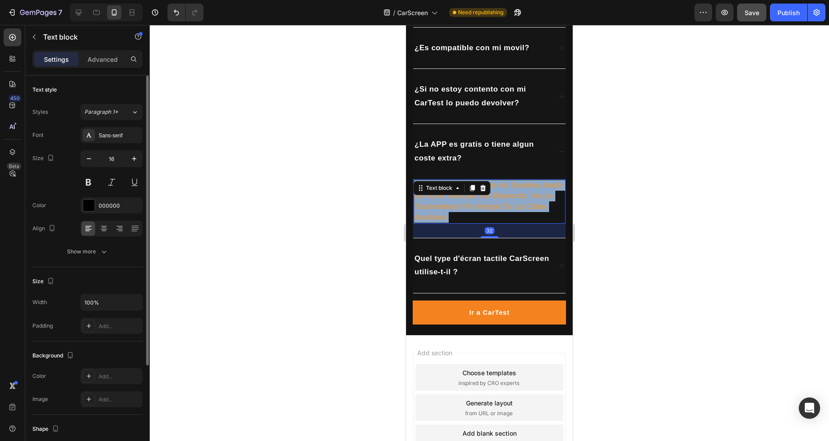
click at [475, 195] on span "carscreen se connecte au système audio de votre véhicule via bluetooth, via le …" at bounding box center [488, 201] width 149 height 40
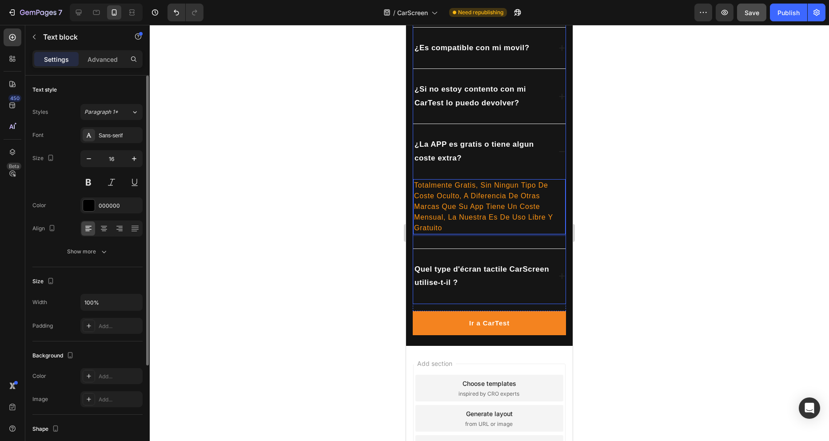
click at [500, 276] on p "Quel type d'écran tactile CarScreen utilise-t-il ?" at bounding box center [483, 276] width 136 height 27
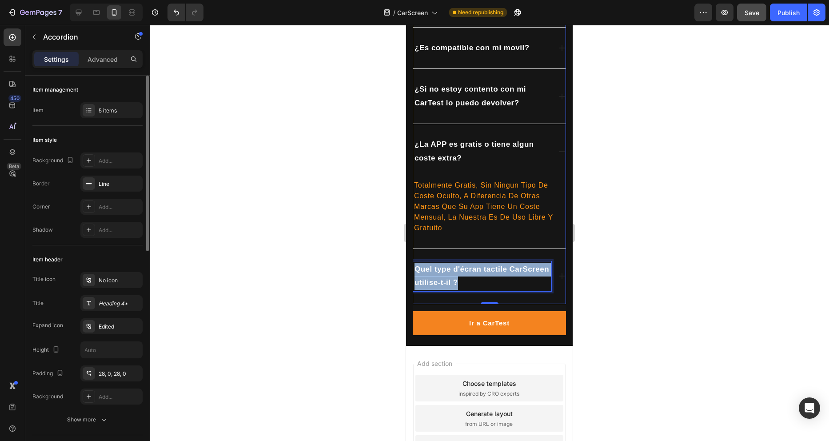
click at [500, 276] on p "Quel type d'écran tactile CarScreen utilise-t-il ?" at bounding box center [483, 276] width 136 height 27
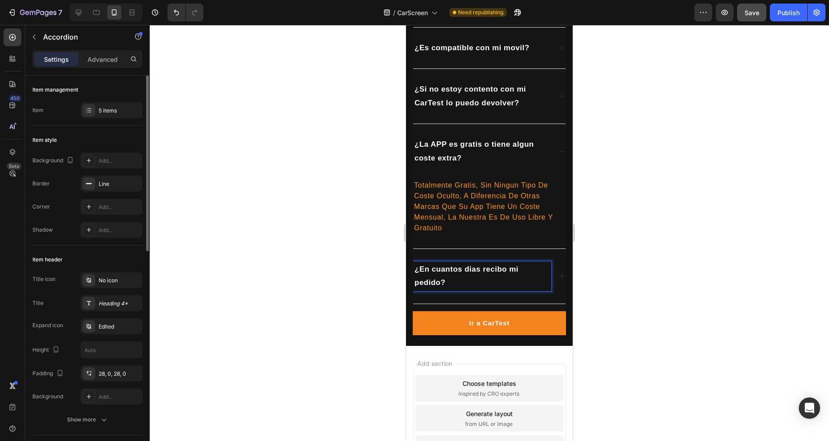
click at [558, 275] on icon at bounding box center [561, 275] width 7 height 7
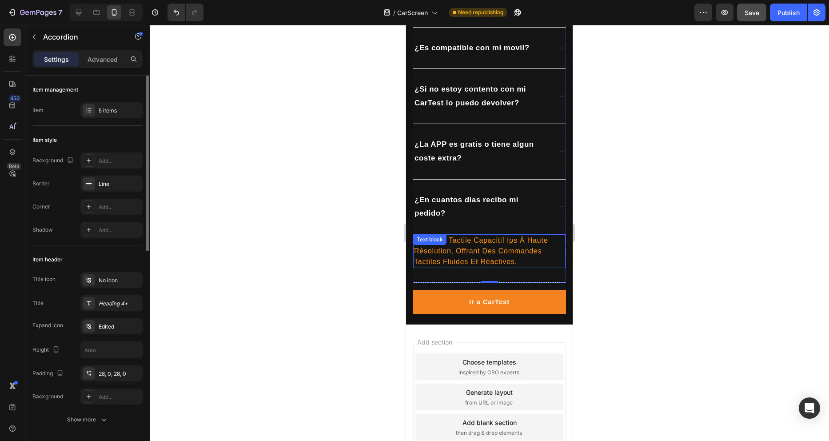
click at [478, 240] on div "un écran tactile capacitif ips à haute résolution, offrant des commandes tactil…" at bounding box center [489, 251] width 152 height 34
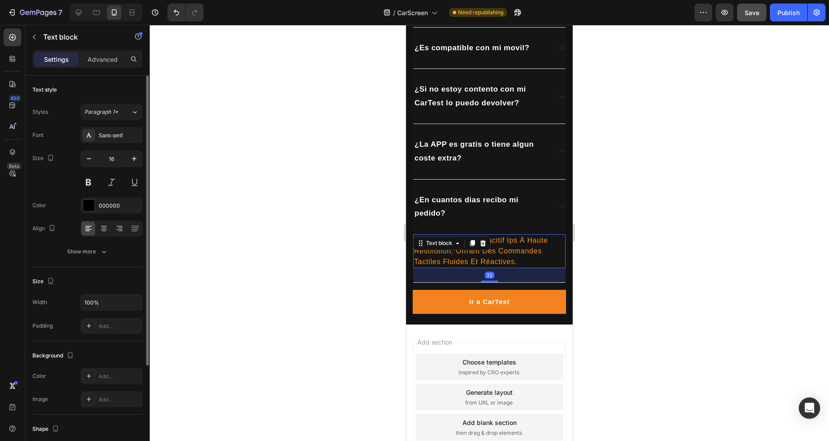
click at [478, 240] on div at bounding box center [483, 243] width 11 height 11
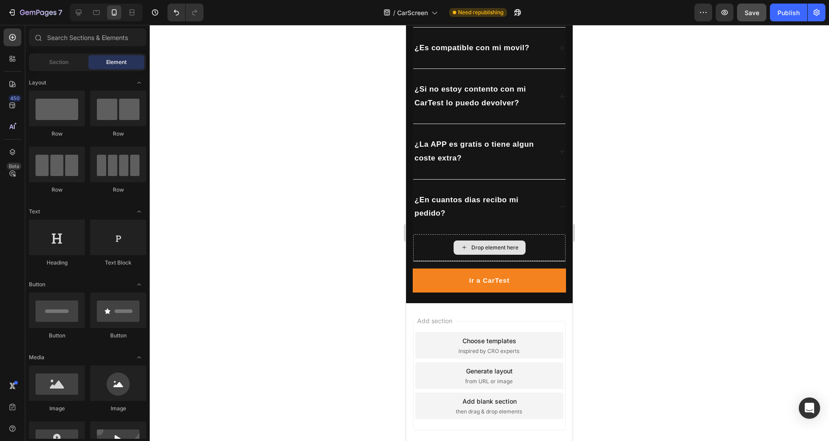
click at [478, 240] on div "Drop element here" at bounding box center [490, 247] width 72 height 14
click at [178, 16] on icon "Undo/Redo" at bounding box center [176, 12] width 9 height 9
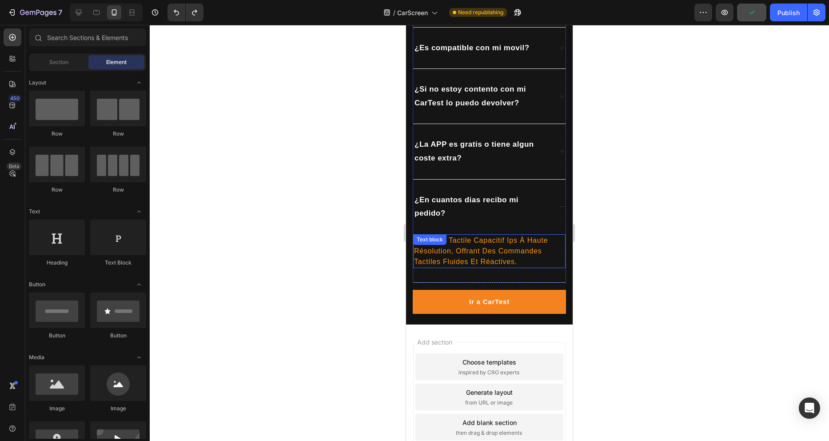
click at [522, 255] on p "un écran tactile capacitif ips à haute résolution, offrant des commandes tactil…" at bounding box center [489, 251] width 151 height 32
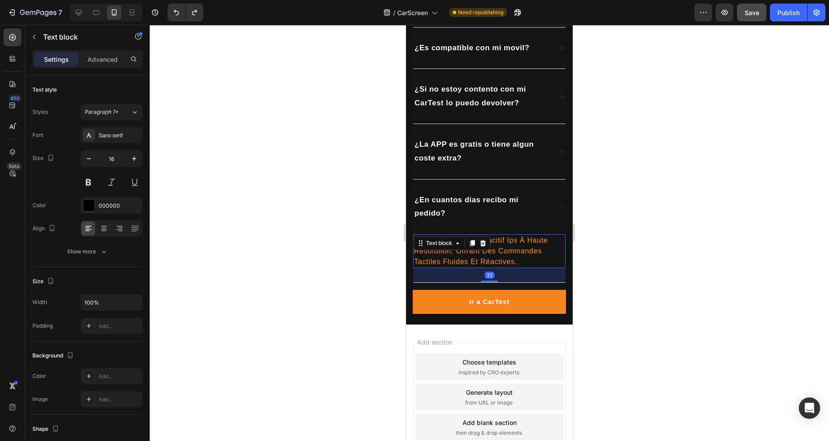
click at [535, 251] on span "un écran tactile capacitif ips à haute résolution, offrant des commandes tactil…" at bounding box center [481, 250] width 134 height 29
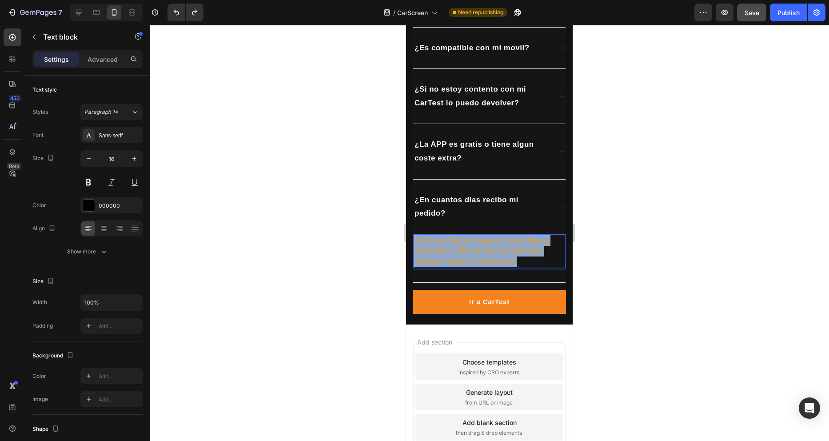
click at [535, 251] on span "un écran tactile capacitif ips à haute résolution, offrant des commandes tactil…" at bounding box center [481, 250] width 134 height 29
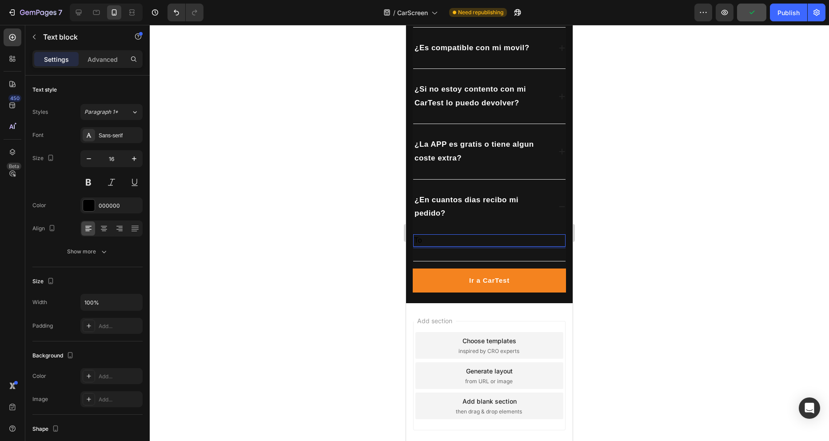
click at [453, 241] on p "To" at bounding box center [489, 240] width 151 height 11
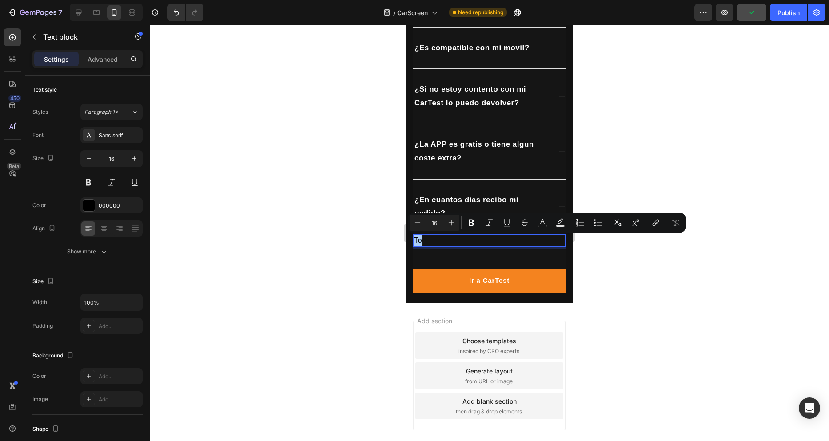
drag, startPoint x: 124, startPoint y: 215, endPoint x: 537, endPoint y: 231, distance: 413.1
click at [542, 224] on icon "Editor contextual toolbar" at bounding box center [542, 222] width 9 height 9
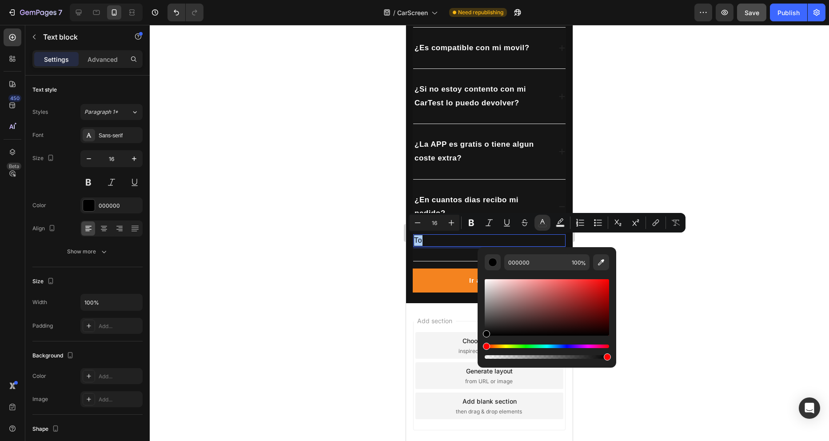
click at [494, 344] on div "Editor contextual toolbar" at bounding box center [547, 318] width 124 height 83
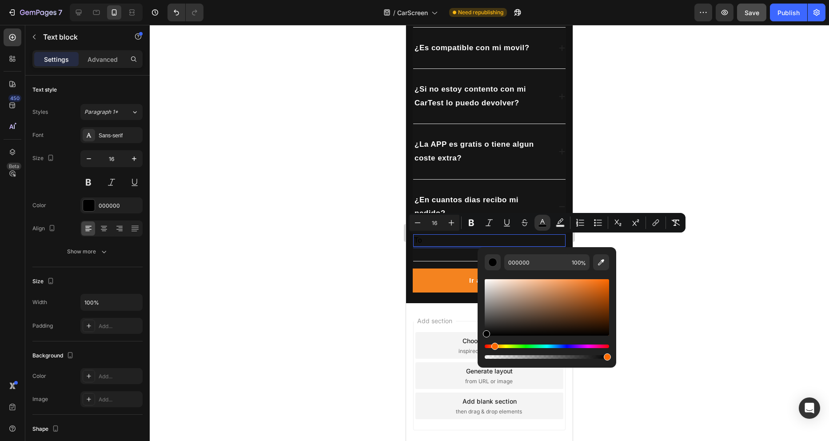
click at [493, 345] on div "Hue" at bounding box center [547, 346] width 124 height 4
click at [495, 347] on div "Hue" at bounding box center [496, 346] width 7 height 7
drag, startPoint x: 593, startPoint y: 292, endPoint x: 604, endPoint y: 278, distance: 18.4
click at [604, 279] on div "Editor contextual toolbar" at bounding box center [547, 307] width 124 height 56
type input "FF840A"
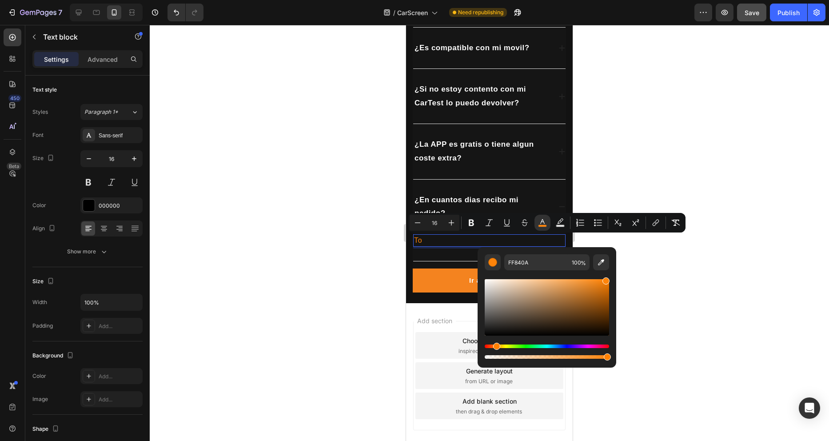
click at [442, 241] on p "To" at bounding box center [489, 240] width 151 height 11
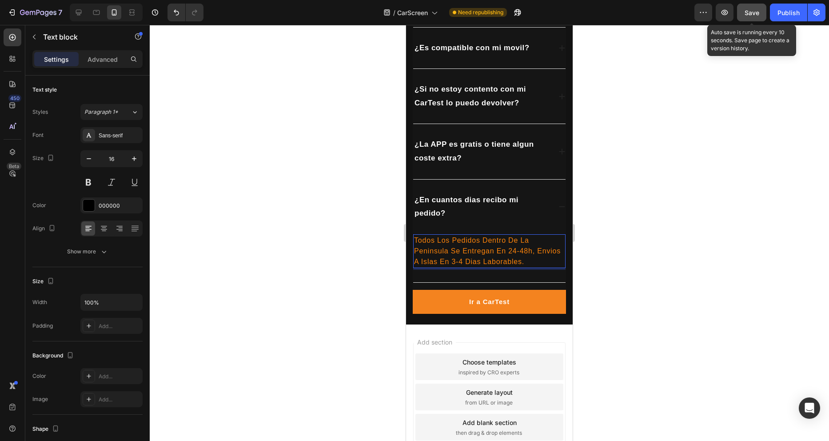
click at [756, 12] on span "Save" at bounding box center [752, 13] width 15 height 8
click at [751, 7] on button "Save" at bounding box center [751, 13] width 29 height 18
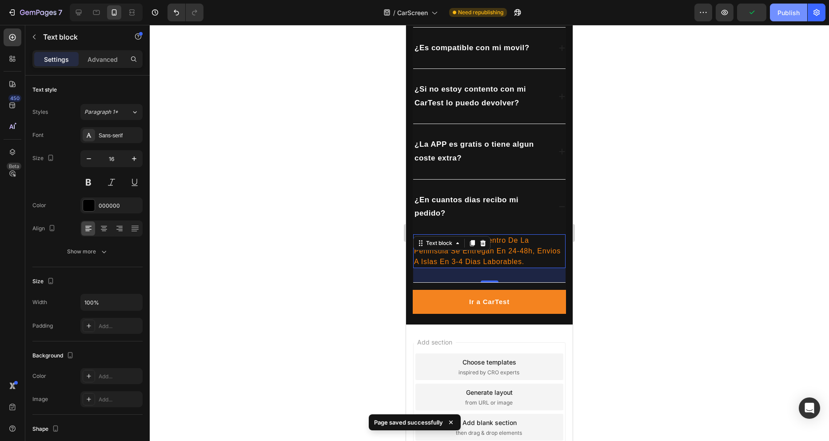
click at [785, 13] on div "Publish" at bounding box center [788, 12] width 22 height 9
